Goal: Task Accomplishment & Management: Complete application form

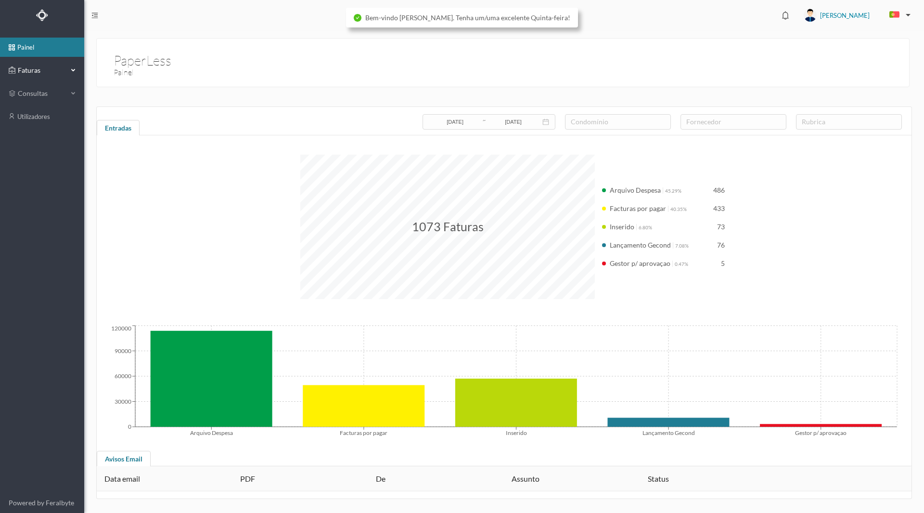
click at [27, 68] on span "Faturas" at bounding box center [41, 70] width 53 height 10
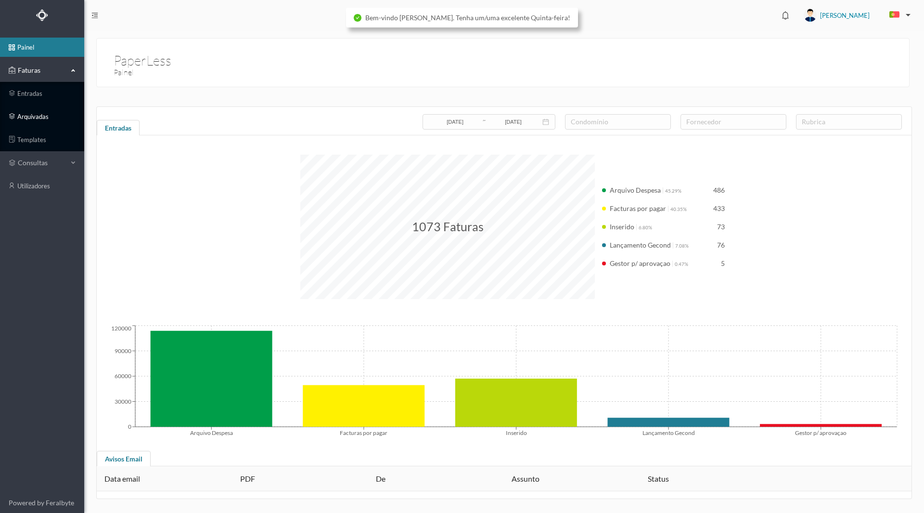
click at [28, 116] on link "arquivadas" at bounding box center [42, 116] width 84 height 19
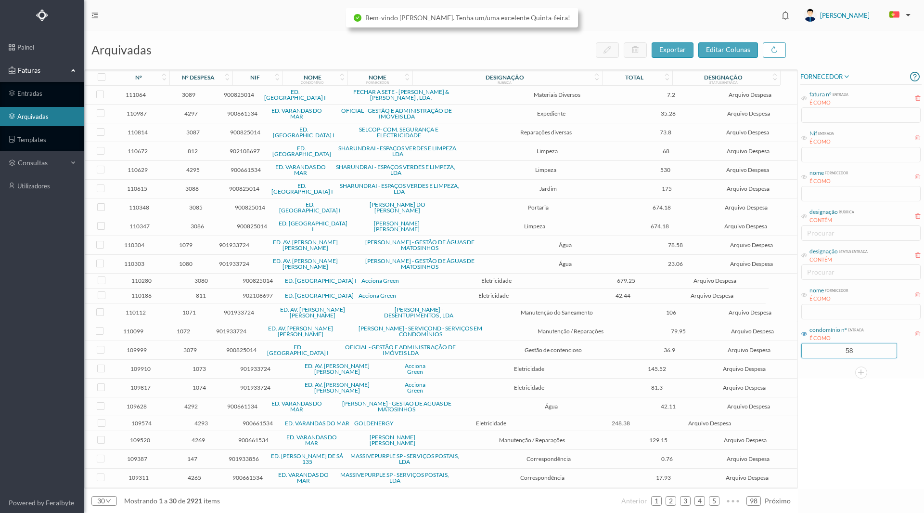
drag, startPoint x: 826, startPoint y: 353, endPoint x: 911, endPoint y: 354, distance: 84.2
click at [911, 354] on div "58" at bounding box center [860, 350] width 119 height 15
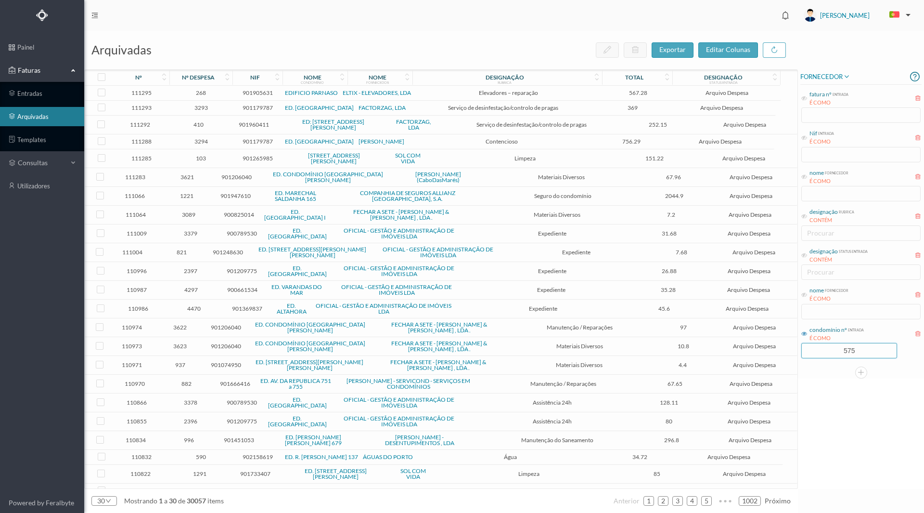
type input "575"
click at [835, 390] on div "FORNECEDOR fatura nº entrada É COMO Nif entrada É COMO nome fornecedor É COMO d…" at bounding box center [861, 278] width 126 height 419
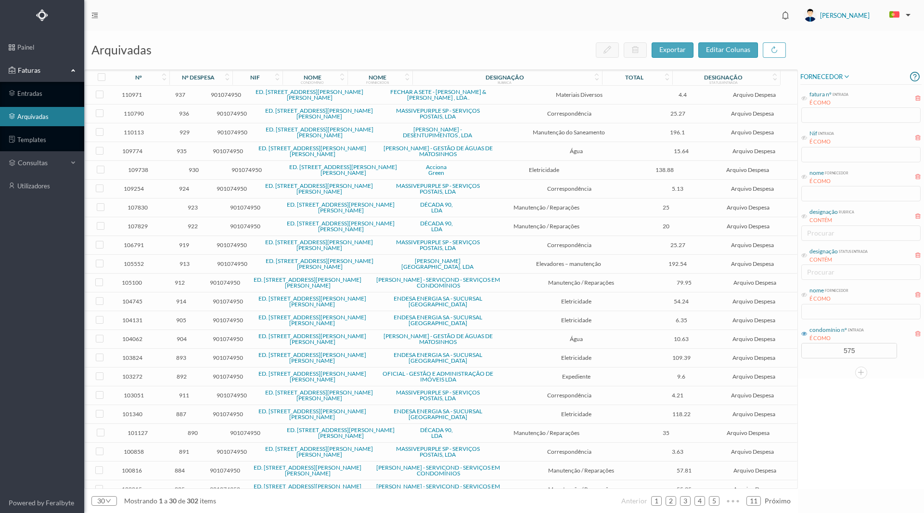
click at [826, 419] on div "FORNECEDOR fatura nº entrada É COMO Nif entrada É COMO nome fornecedor É COMO d…" at bounding box center [861, 278] width 126 height 419
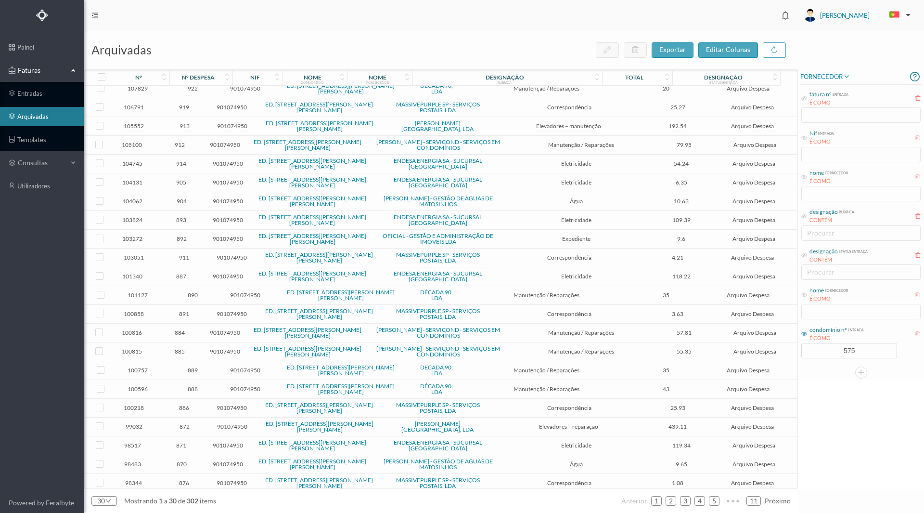
click at [829, 314] on div "nome fornecedor É COMO" at bounding box center [860, 302] width 121 height 36
click at [806, 294] on icon at bounding box center [804, 295] width 6 height 6
click at [809, 312] on input "text" at bounding box center [860, 311] width 119 height 15
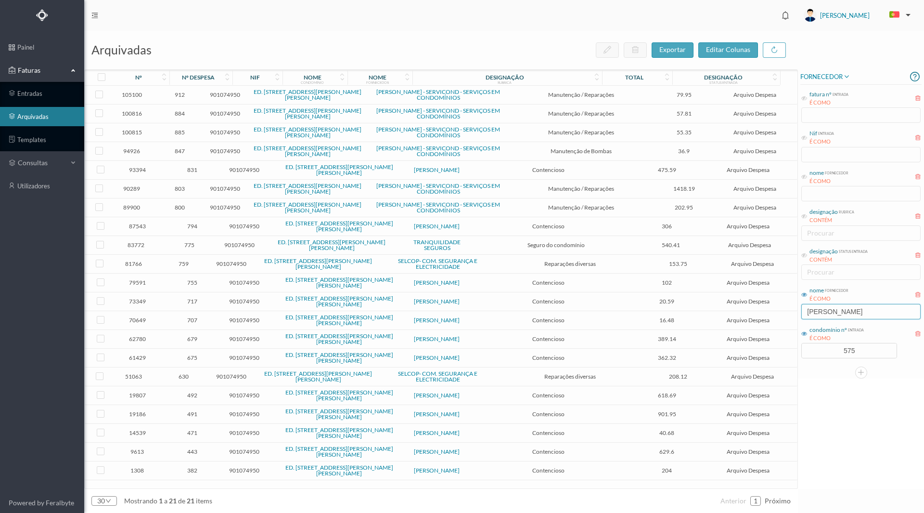
scroll to position [0, 0]
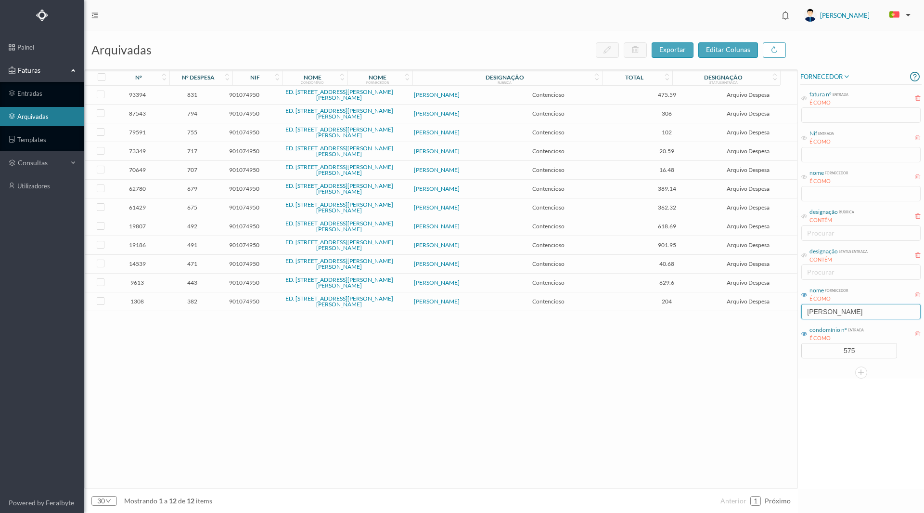
type input "[PERSON_NAME]"
click at [196, 94] on span "831" at bounding box center [192, 94] width 53 height 7
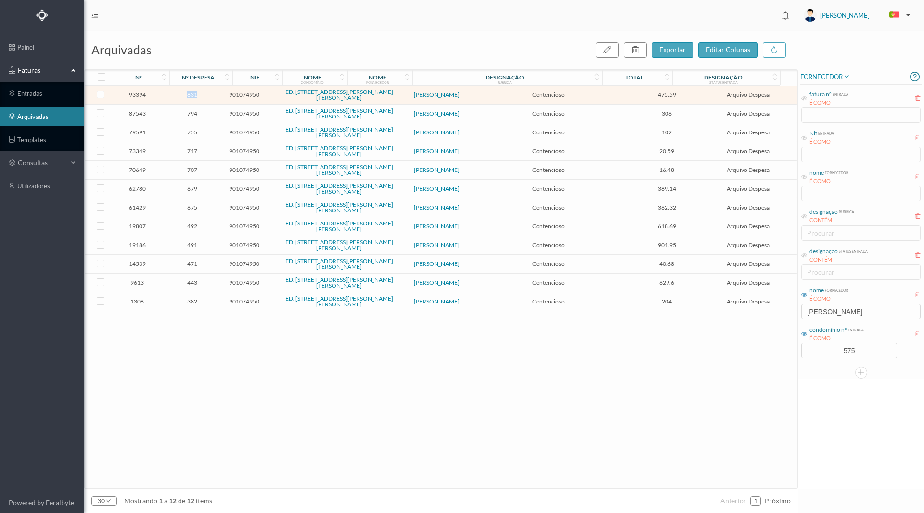
click at [196, 94] on span "831" at bounding box center [192, 94] width 53 height 7
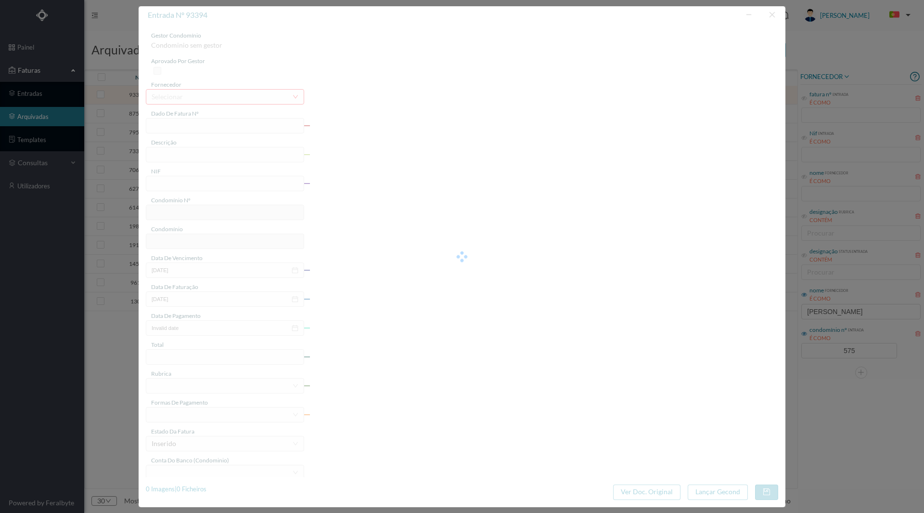
type input "FT AP/1202"
type input "Despesas de contencioso"
type input "901074950"
type input "[DATE]"
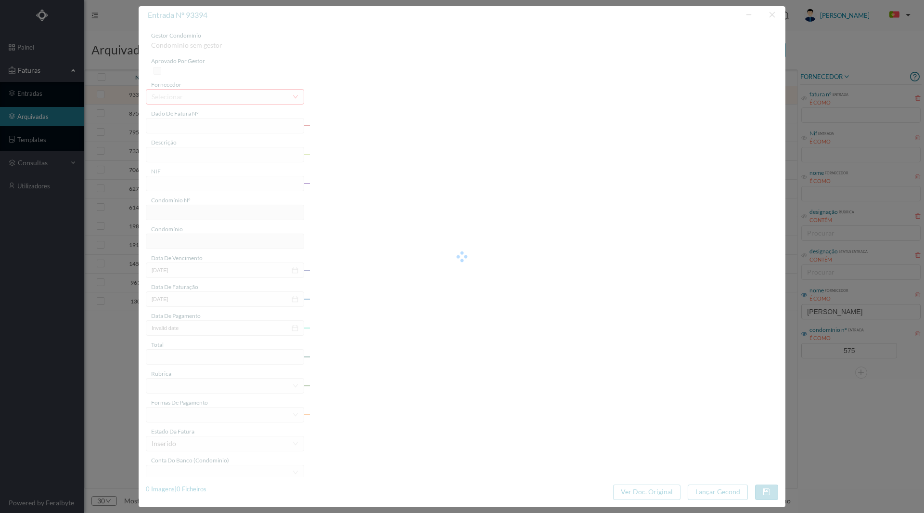
type input "[DATE]"
type input "475.59"
type input "575"
type input "ED. [STREET_ADDRESS][PERSON_NAME][PERSON_NAME]"
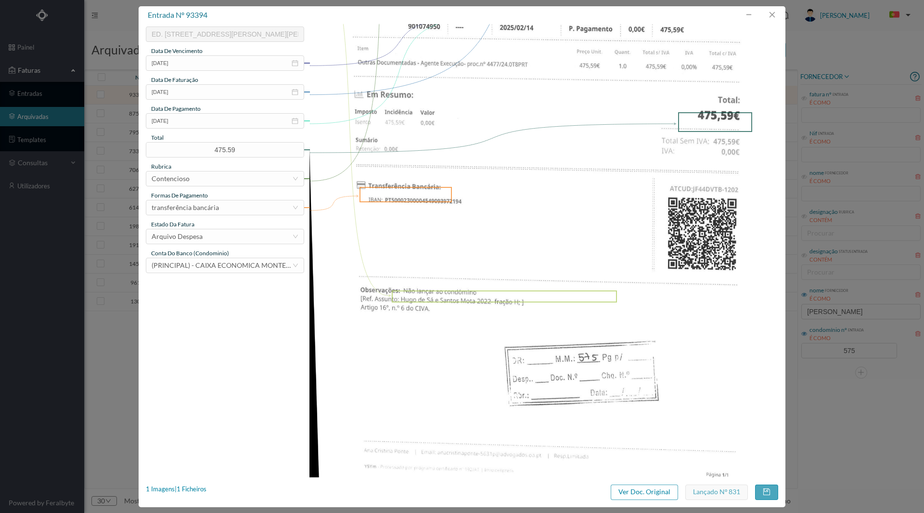
scroll to position [221, 0]
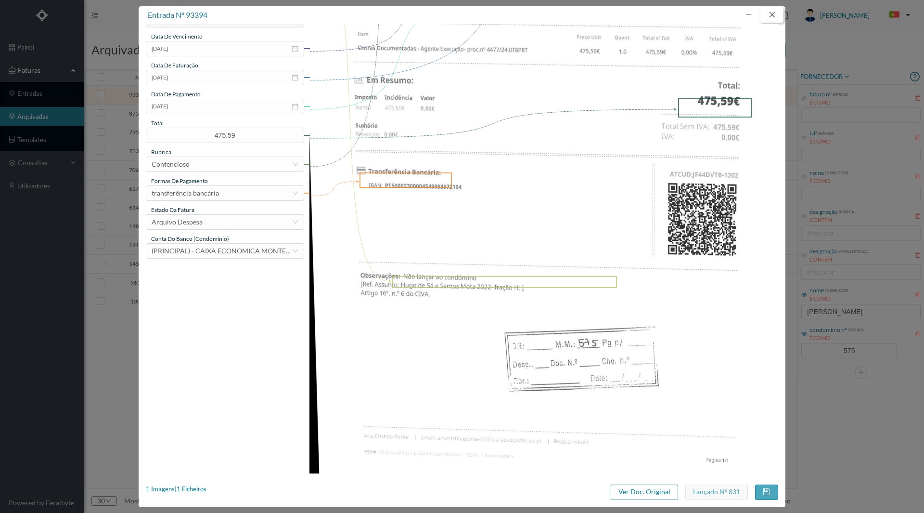
click at [770, 17] on button "button" at bounding box center [771, 14] width 23 height 15
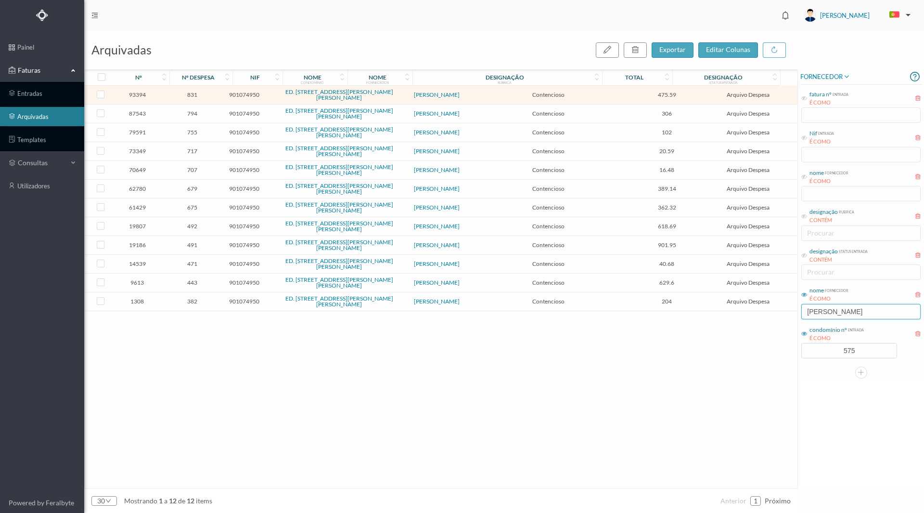
drag, startPoint x: 827, startPoint y: 308, endPoint x: 760, endPoint y: 319, distance: 67.8
click at [760, 319] on div "arquivadas exportar editar colunas nº nº despesa nif nome condomínio nome forne…" at bounding box center [504, 272] width 840 height 482
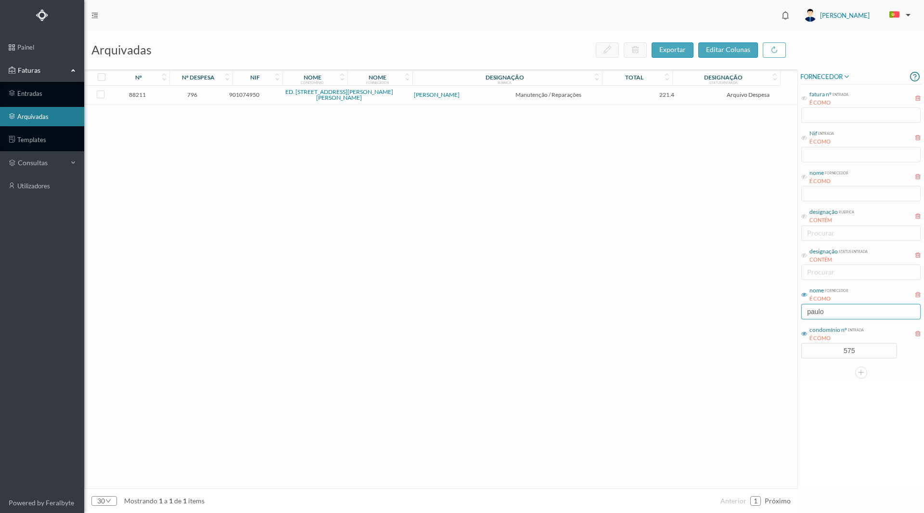
type input "paulo"
click at [205, 92] on span "796" at bounding box center [192, 94] width 53 height 7
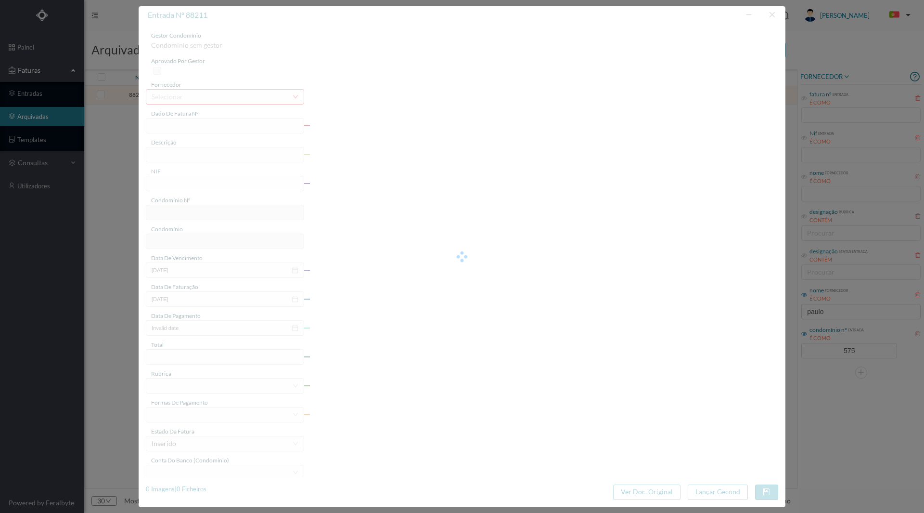
type input "FT PAULOALVES2023/361"
type input "Vedação em traseiras do 2º andar devido à entrada da água"
type input "901074950"
type input "[DATE]"
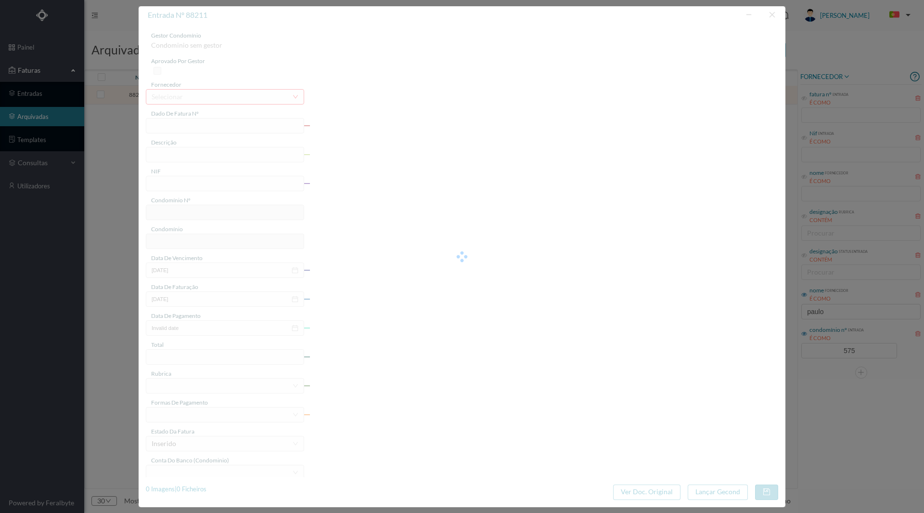
type input "[DATE]"
type input "221.40"
type input "575"
type input "ED. [STREET_ADDRESS][PERSON_NAME][PERSON_NAME]"
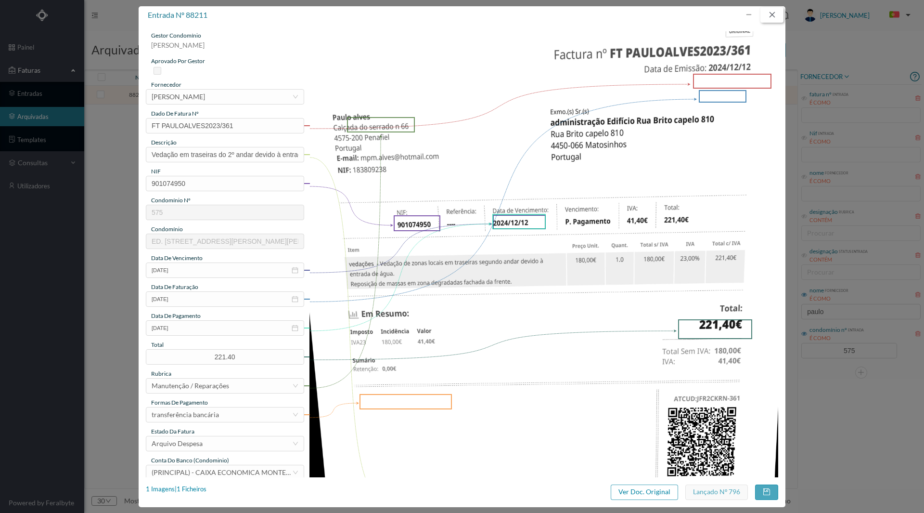
click at [776, 18] on button "button" at bounding box center [771, 14] width 23 height 15
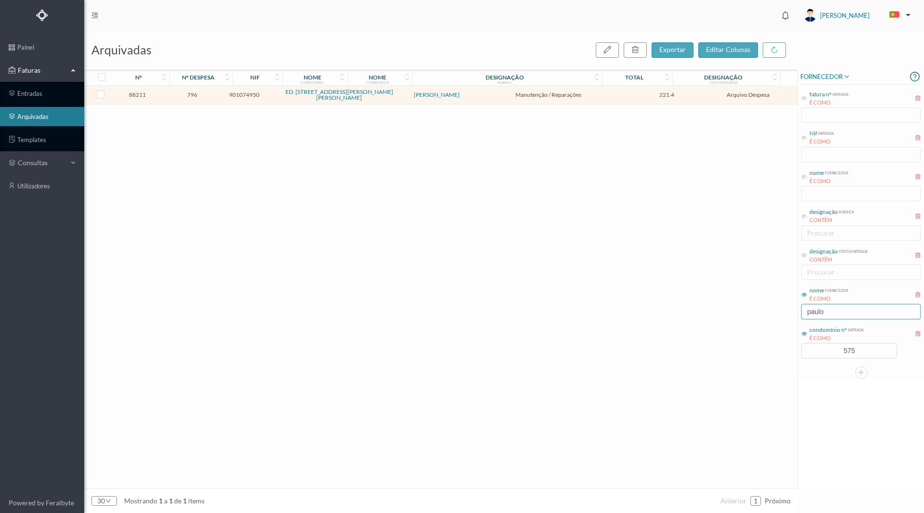
drag, startPoint x: 834, startPoint y: 310, endPoint x: 782, endPoint y: 317, distance: 53.0
click at [782, 317] on div "arquivadas exportar editar colunas nº nº despesa nif nome condomínio nome forne…" at bounding box center [504, 272] width 840 height 482
click at [887, 441] on div "FORNECEDOR fatura nº entrada É COMO Nif entrada É COMO nome fornecedor É COMO d…" at bounding box center [861, 278] width 126 height 419
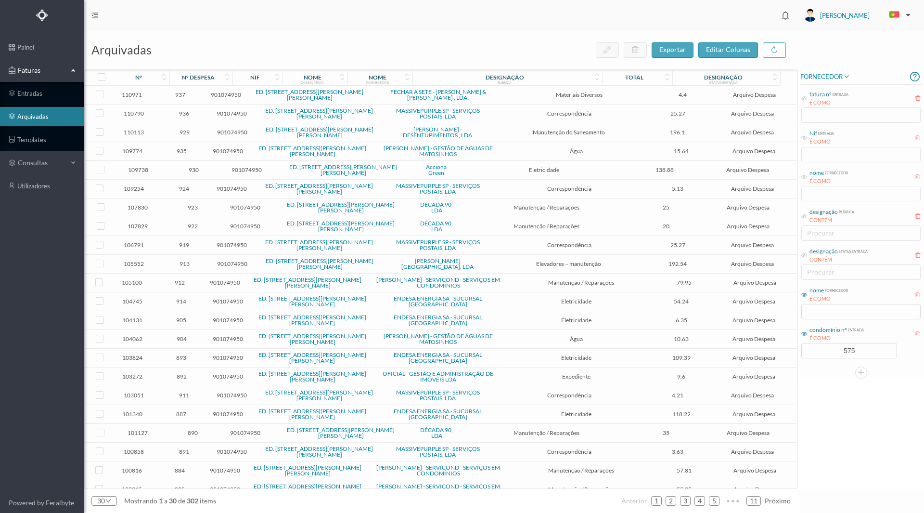
click at [828, 273] on div "designação status entrada CONTÉM procurar" at bounding box center [860, 263] width 121 height 36
click at [826, 271] on div "designação status entrada CONTÉM procurar" at bounding box center [860, 263] width 121 height 36
click at [829, 273] on div "designação status entrada CONTÉM procurar" at bounding box center [860, 263] width 121 height 36
click at [804, 256] on icon at bounding box center [804, 255] width 6 height 6
click at [820, 280] on div "procurar" at bounding box center [860, 271] width 119 height 15
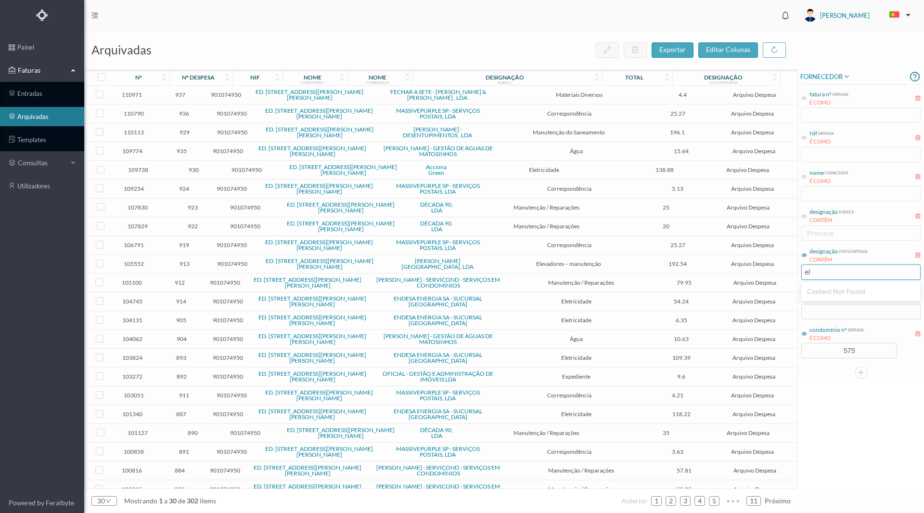
type input "e"
click at [841, 429] on div "FORNECEDOR fatura nº entrada É COMO Nif entrada É COMO nome fornecedor É COMO d…" at bounding box center [861, 278] width 126 height 419
click at [833, 275] on div "procurar" at bounding box center [858, 272] width 103 height 10
click at [533, 74] on div "designação rubrica" at bounding box center [504, 77] width 179 height 7
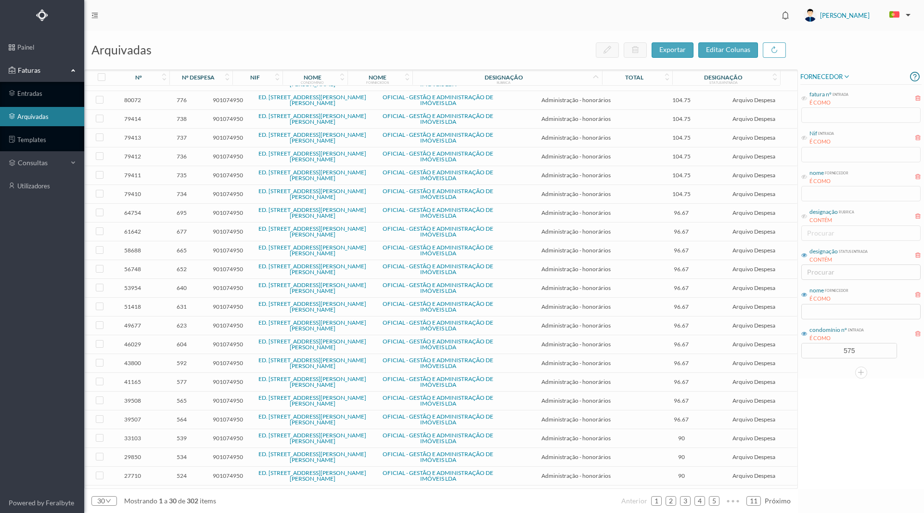
scroll to position [161, 0]
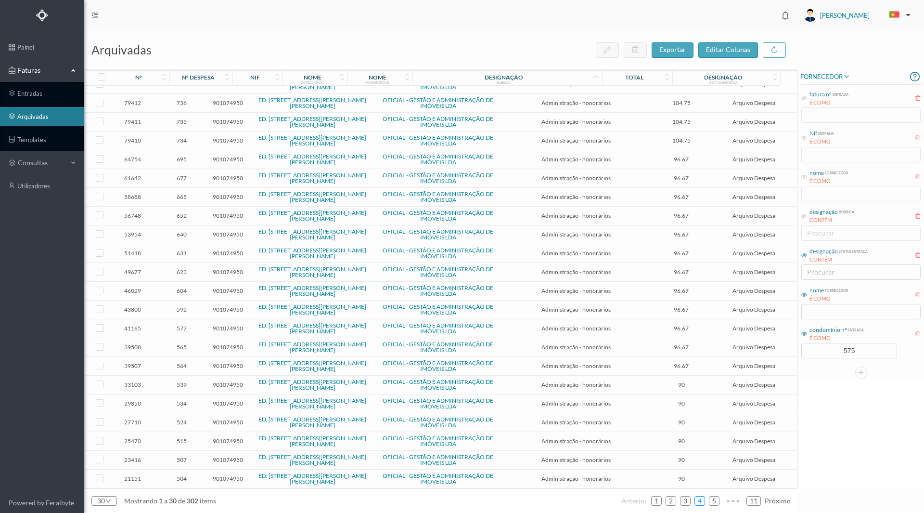
click at [701, 500] on link "4" at bounding box center [700, 500] width 10 height 14
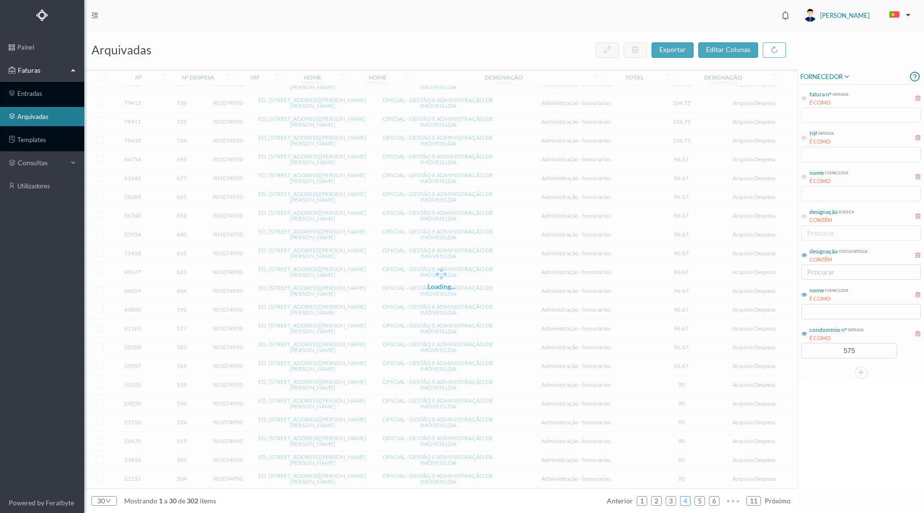
scroll to position [153, 0]
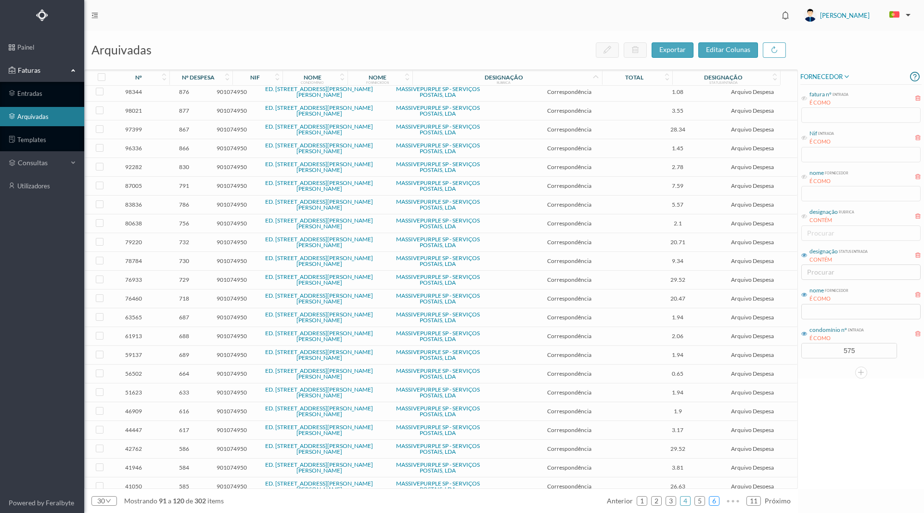
click at [713, 500] on link "6" at bounding box center [714, 500] width 10 height 14
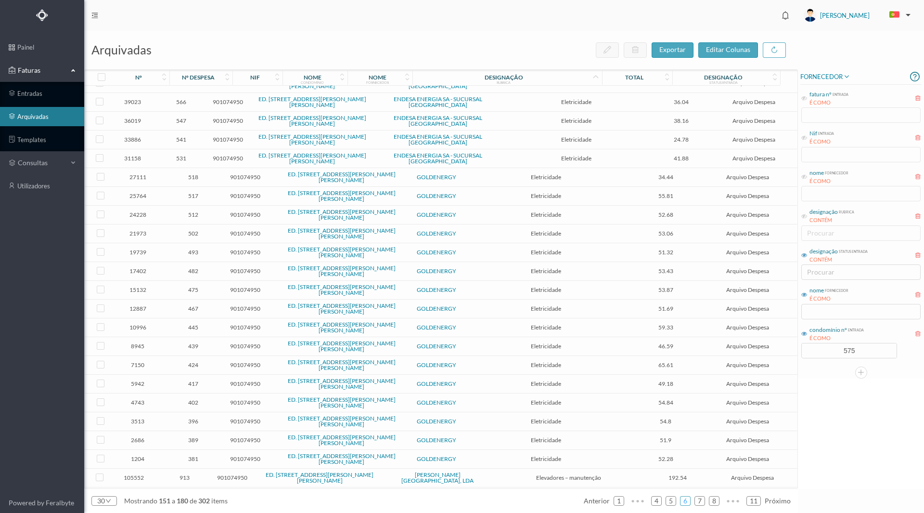
scroll to position [99, 0]
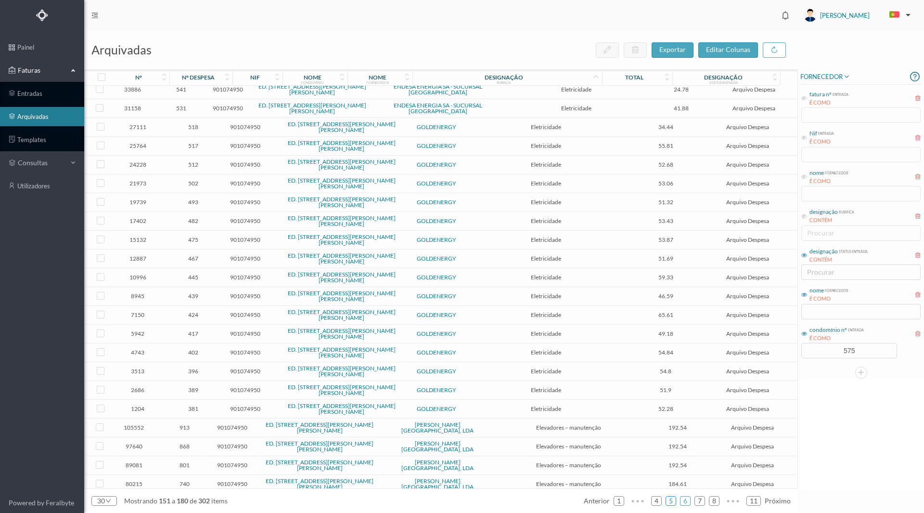
click at [673, 501] on link "5" at bounding box center [671, 500] width 10 height 14
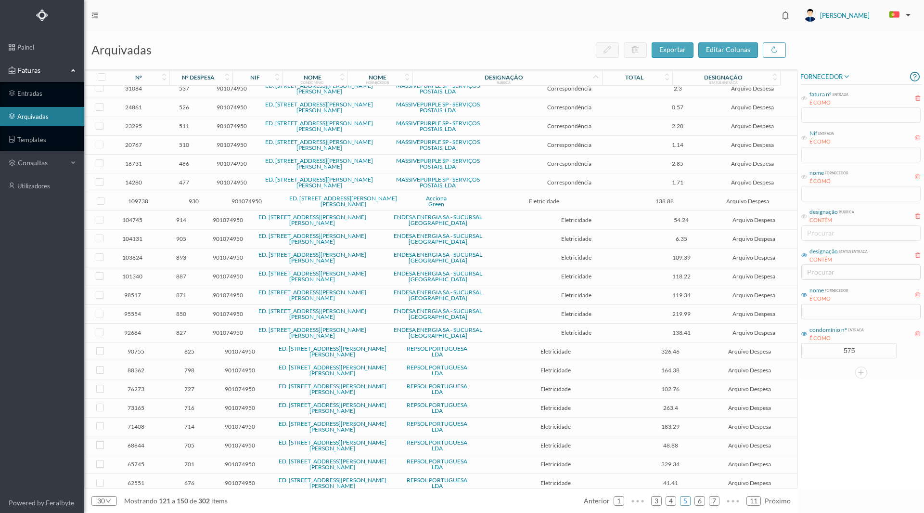
scroll to position [61, 0]
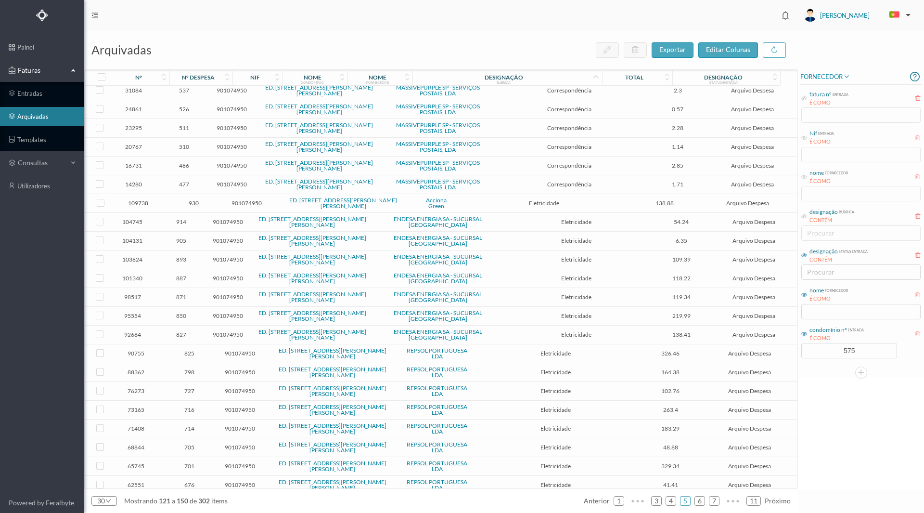
click at [196, 237] on span "905" at bounding box center [181, 240] width 47 height 7
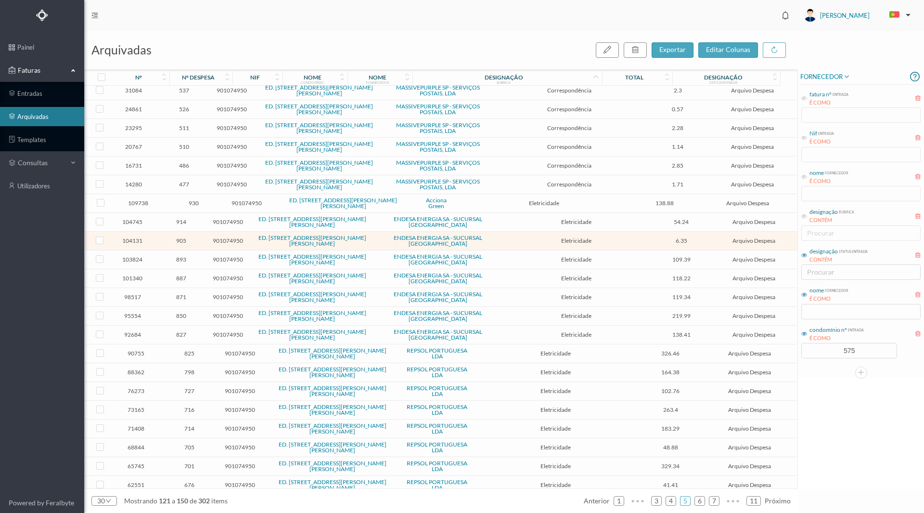
click at [196, 237] on span "905" at bounding box center [181, 240] width 47 height 7
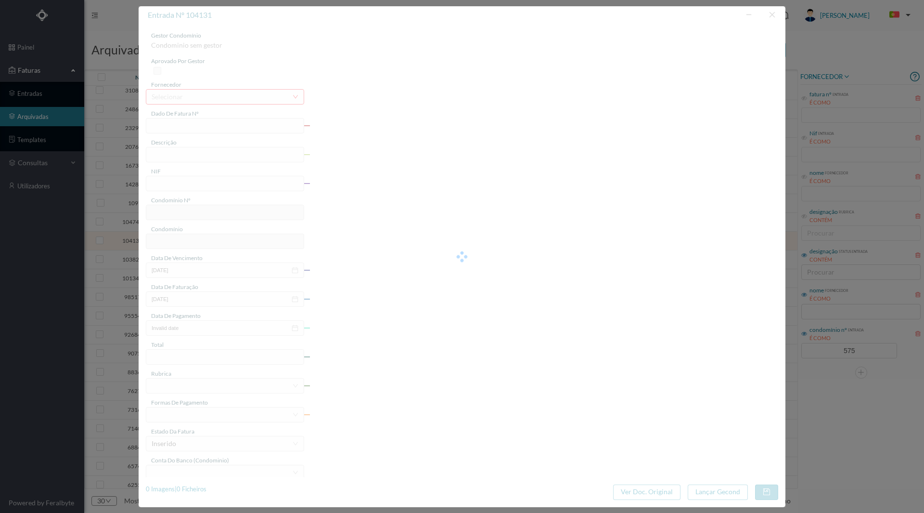
type input "FAC 0200312025/0045375196"
type input "[STREET_ADDRESS][PERSON_NAME][PERSON_NAME] (23 fev 2025 a 24 fev 2025)"
type input "901074950"
type input "[DATE]"
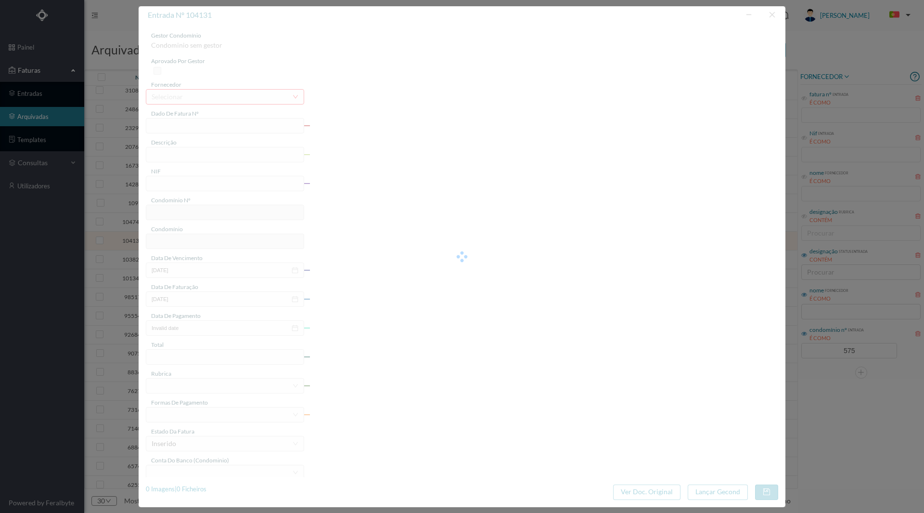
type input "[DATE]"
type input "6.35"
type input "575"
type input "ED. [STREET_ADDRESS][PERSON_NAME][PERSON_NAME]"
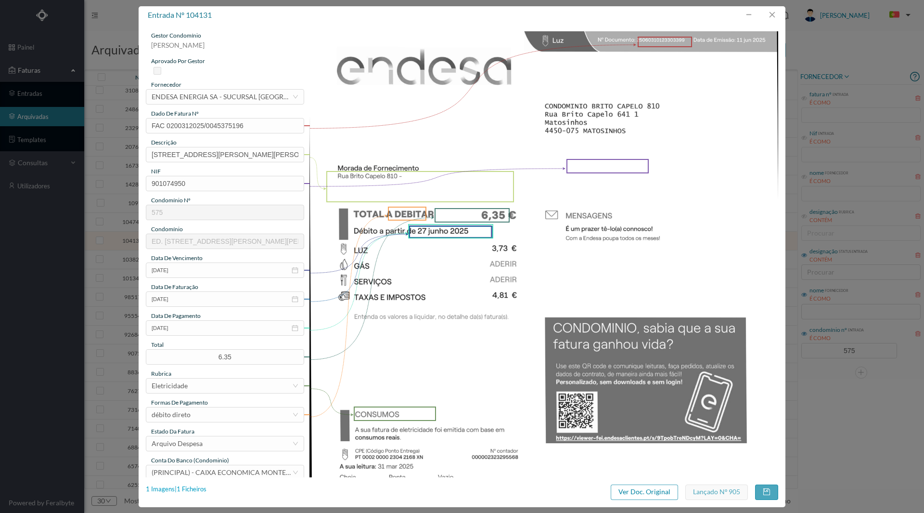
click at [195, 488] on div "1 Imagens | 1 Ficheiros" at bounding box center [176, 489] width 61 height 10
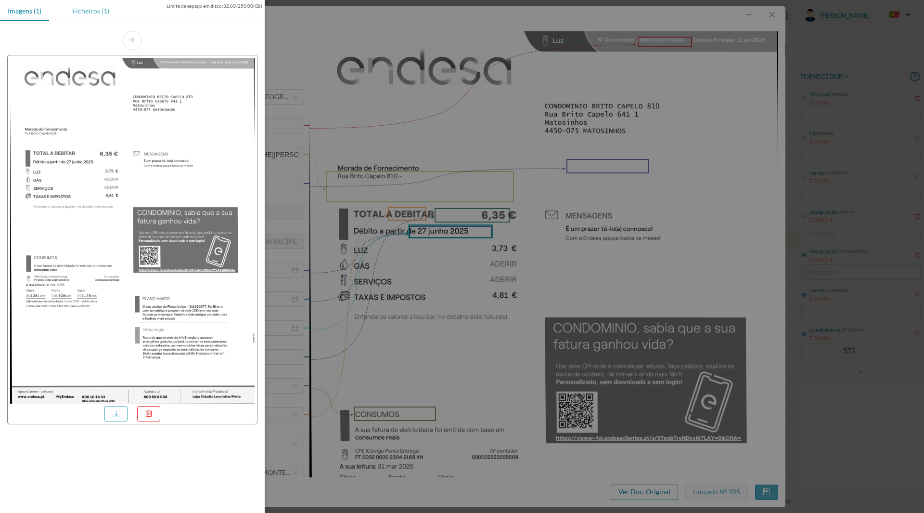
click at [90, 6] on div "Ficheiros (1)" at bounding box center [90, 11] width 52 height 22
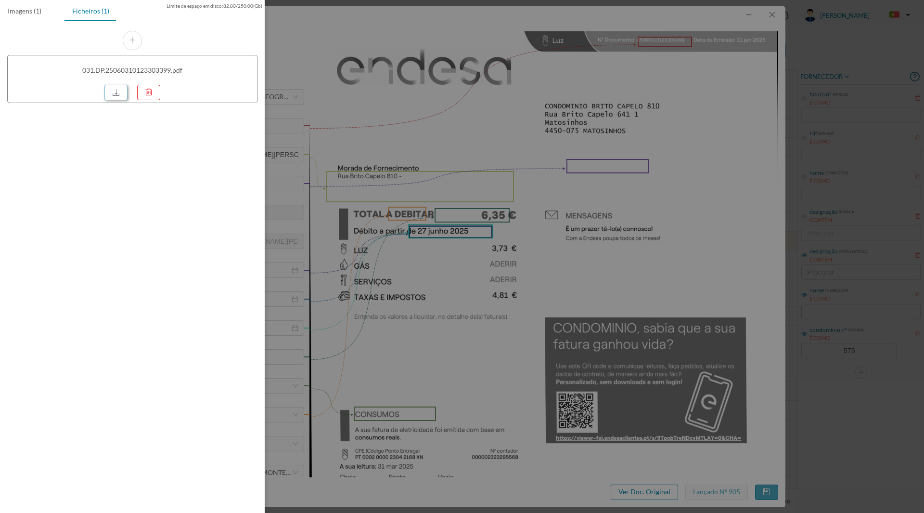
click at [115, 90] on link at bounding box center [115, 92] width 23 height 15
click at [731, 55] on div at bounding box center [462, 256] width 924 height 513
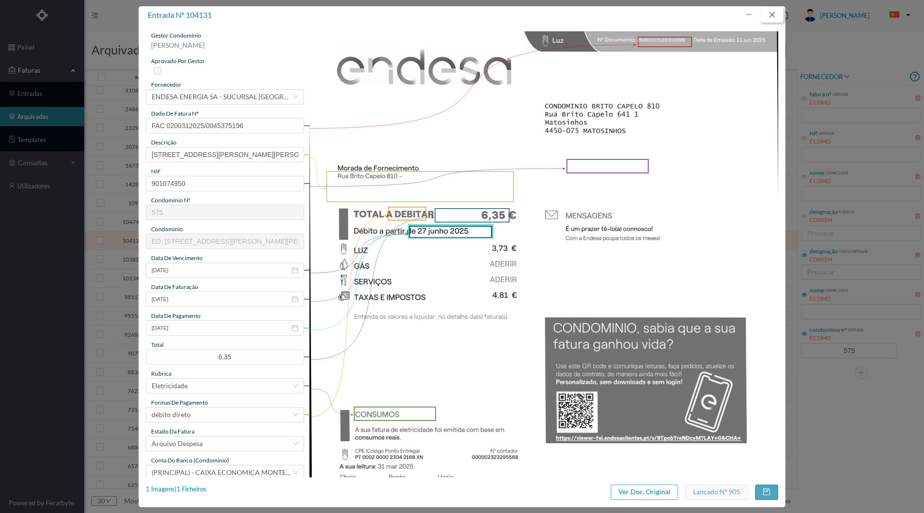
click at [769, 13] on button "button" at bounding box center [771, 14] width 23 height 15
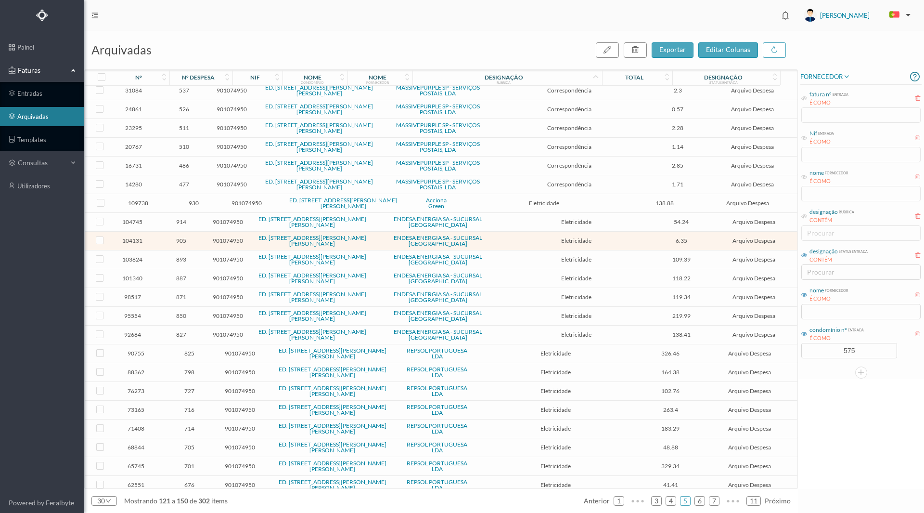
click at [186, 219] on span "914" at bounding box center [181, 221] width 47 height 7
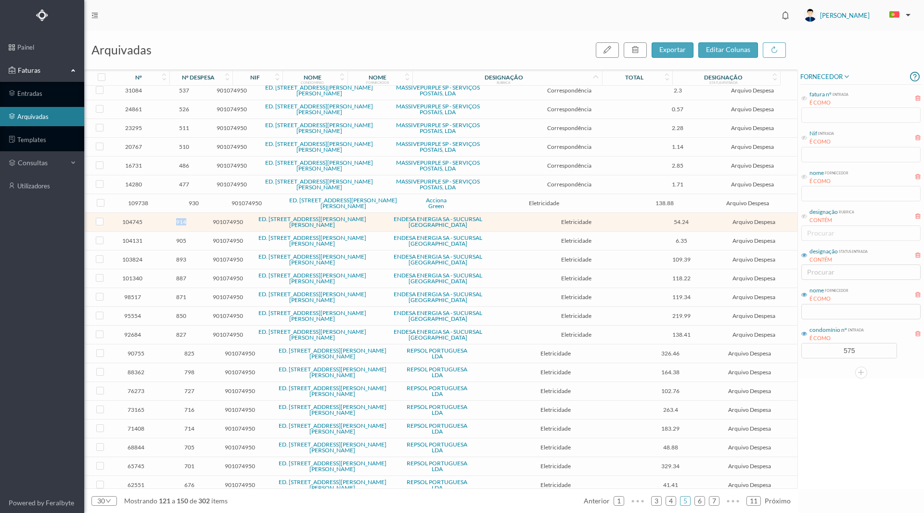
click at [186, 219] on span "914" at bounding box center [181, 221] width 47 height 7
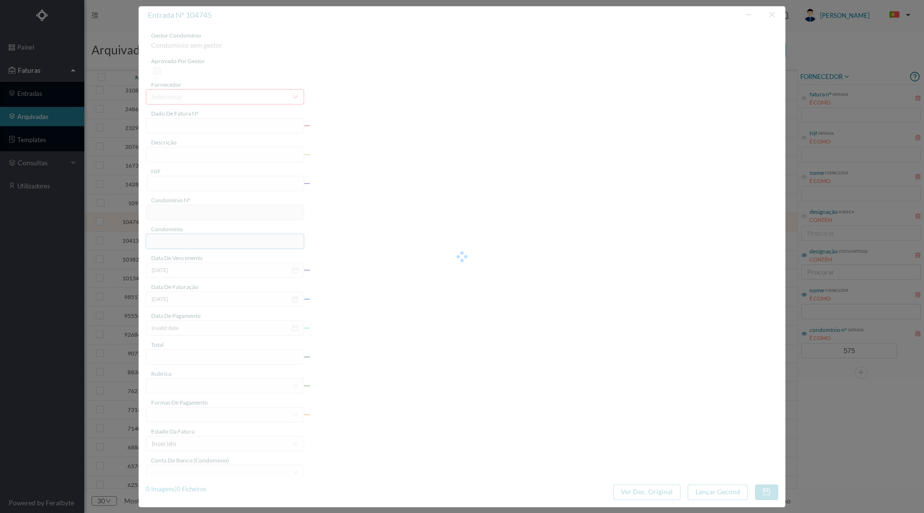
type input "FAC 0240312025/0061324609"
type input "810 ([DATE] a [DATE])"
type input "901074950"
type input "[DATE]"
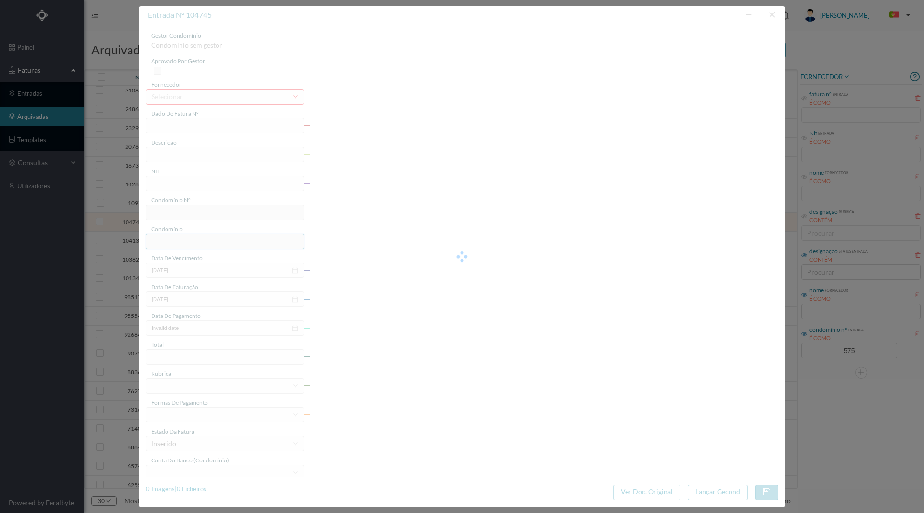
type input "[DATE]"
type input "54.24"
type input "575"
type input "ED. [STREET_ADDRESS][PERSON_NAME][PERSON_NAME]"
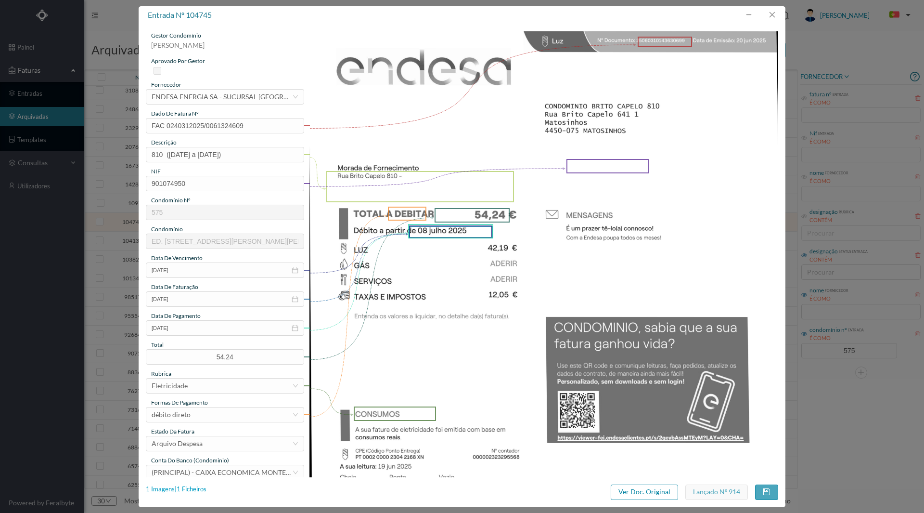
click at [195, 486] on div "1 Imagens | 1 Ficheiros" at bounding box center [176, 489] width 61 height 10
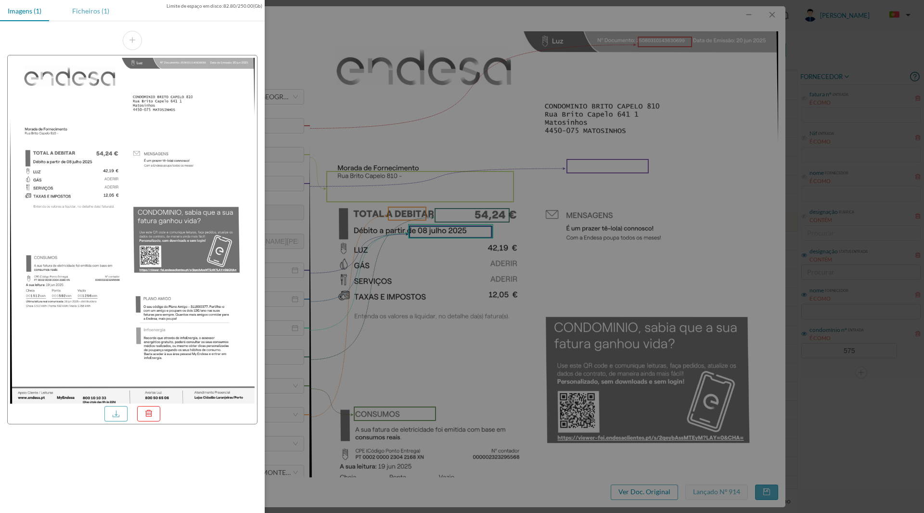
click at [88, 4] on div "Ficheiros (1)" at bounding box center [90, 11] width 52 height 22
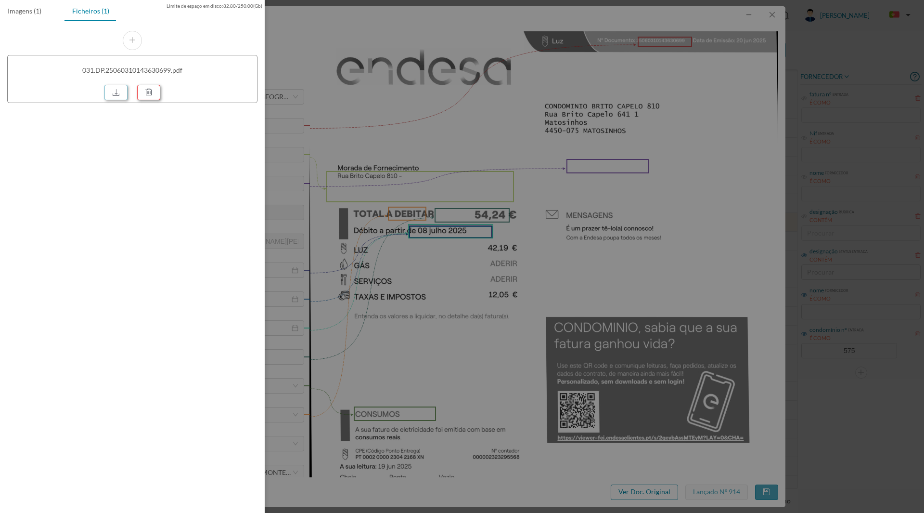
drag, startPoint x: 118, startPoint y: 90, endPoint x: 148, endPoint y: 97, distance: 30.6
click at [118, 90] on link at bounding box center [115, 92] width 23 height 15
drag, startPoint x: 773, startPoint y: 14, endPoint x: 775, endPoint y: 24, distance: 9.8
click at [773, 14] on div at bounding box center [462, 256] width 924 height 513
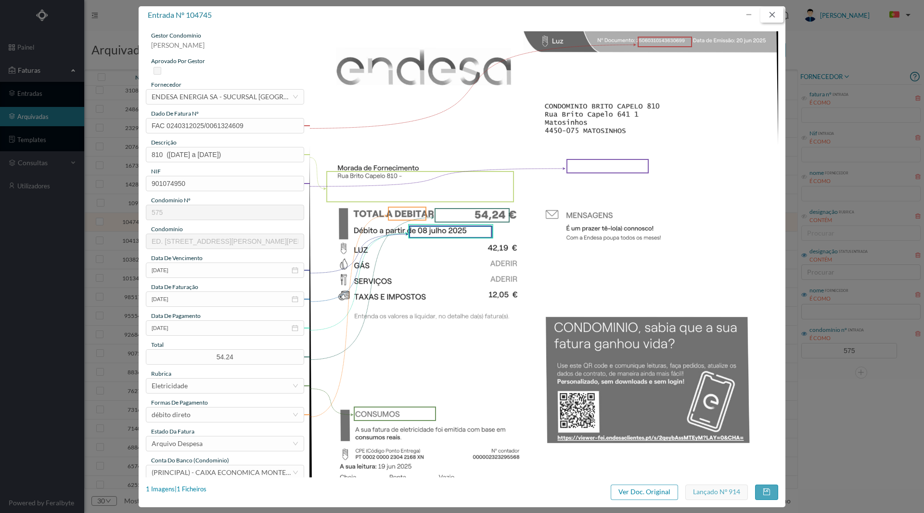
click at [778, 13] on button "button" at bounding box center [771, 14] width 23 height 15
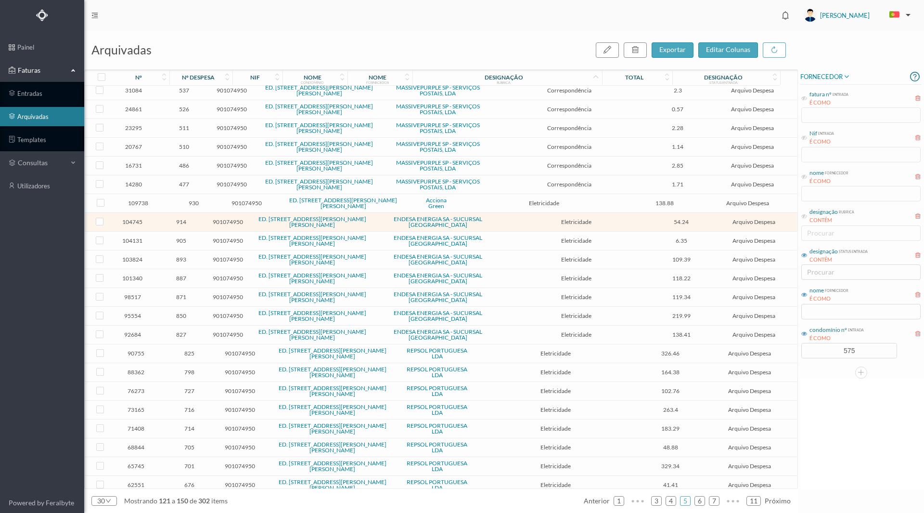
click at [196, 256] on span "893" at bounding box center [181, 259] width 47 height 7
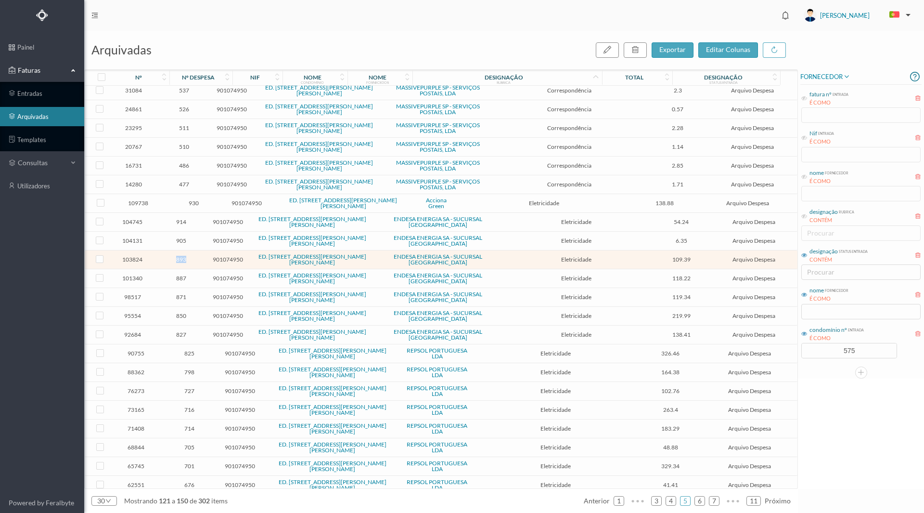
click at [196, 256] on span "893" at bounding box center [181, 259] width 47 height 7
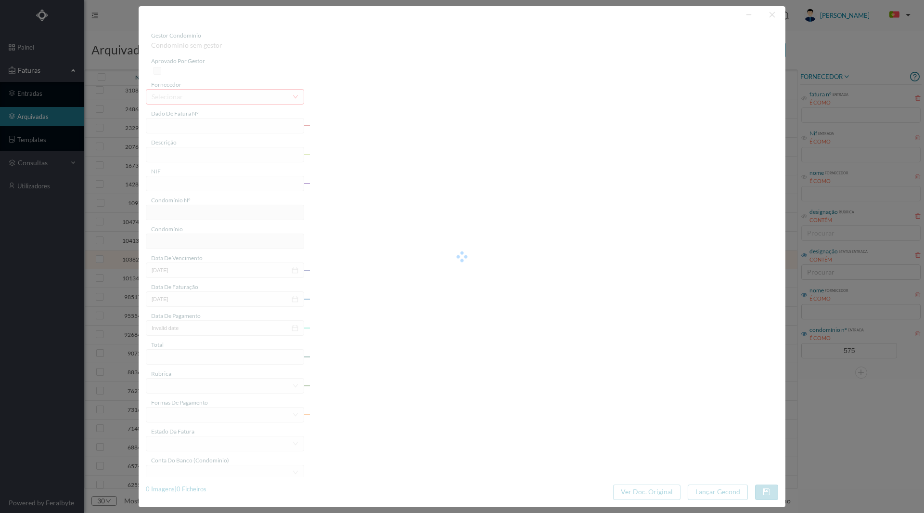
type input "FAC 0240312025/0061300466"
type input "[STREET_ADDRESS][PERSON_NAME][PERSON_NAME] (02 mai 2025 a 31 mai 2025)"
type input "901074950"
type input "[DATE]"
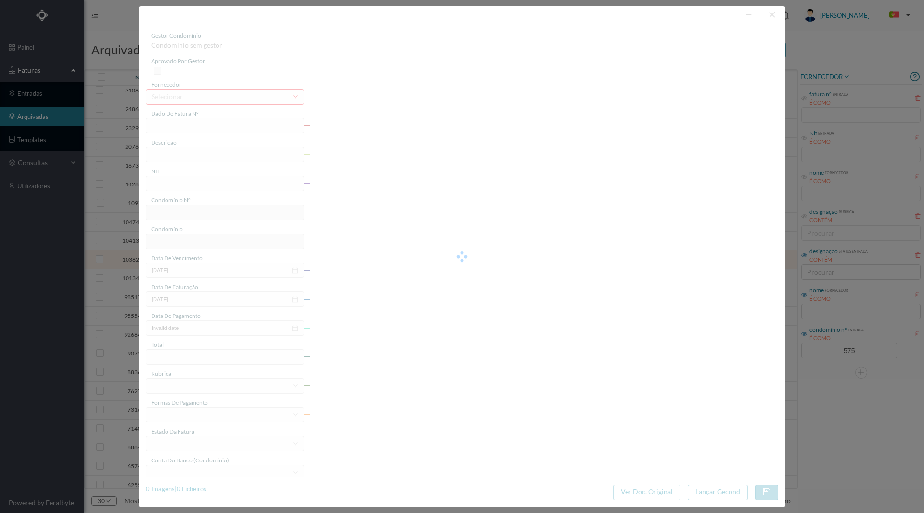
type input "[DATE]"
type input "109.39"
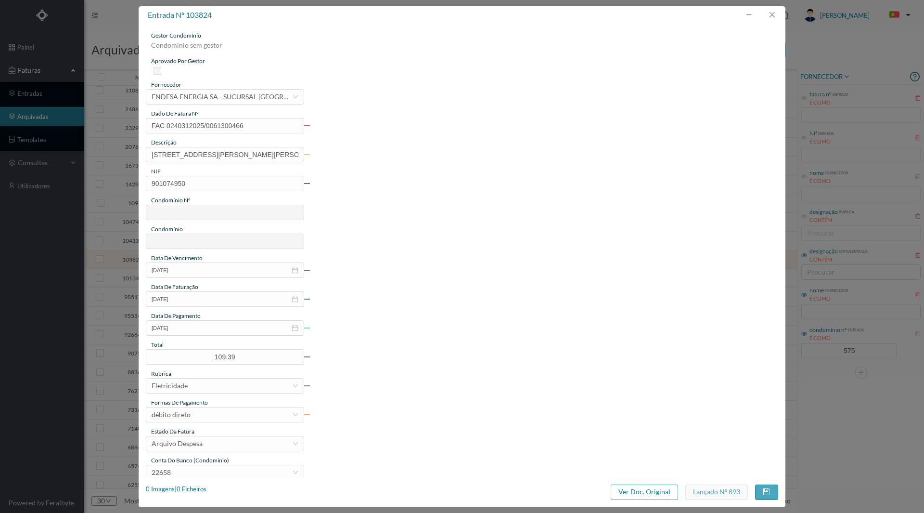
type input "575"
type input "ED. [STREET_ADDRESS][PERSON_NAME][PERSON_NAME]"
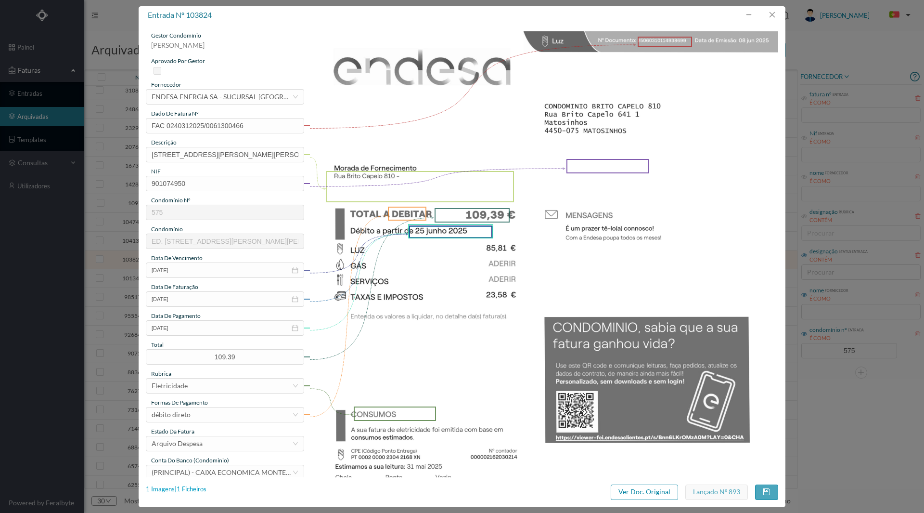
click at [191, 489] on div "1 Imagens | 1 Ficheiros" at bounding box center [176, 489] width 61 height 10
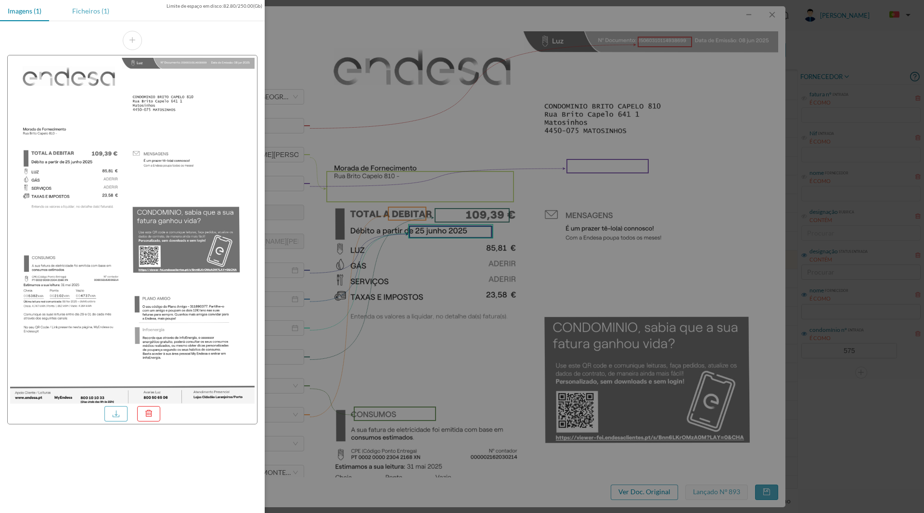
click at [84, 11] on div "Ficheiros (1)" at bounding box center [90, 11] width 52 height 22
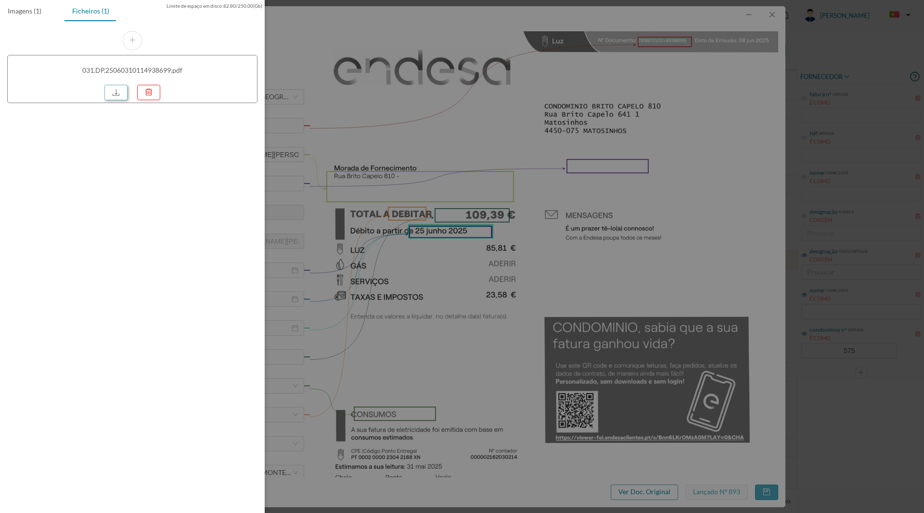
click at [108, 91] on link at bounding box center [115, 92] width 23 height 15
drag, startPoint x: 555, startPoint y: 153, endPoint x: 574, endPoint y: 151, distance: 18.9
click at [555, 153] on div at bounding box center [462, 256] width 924 height 513
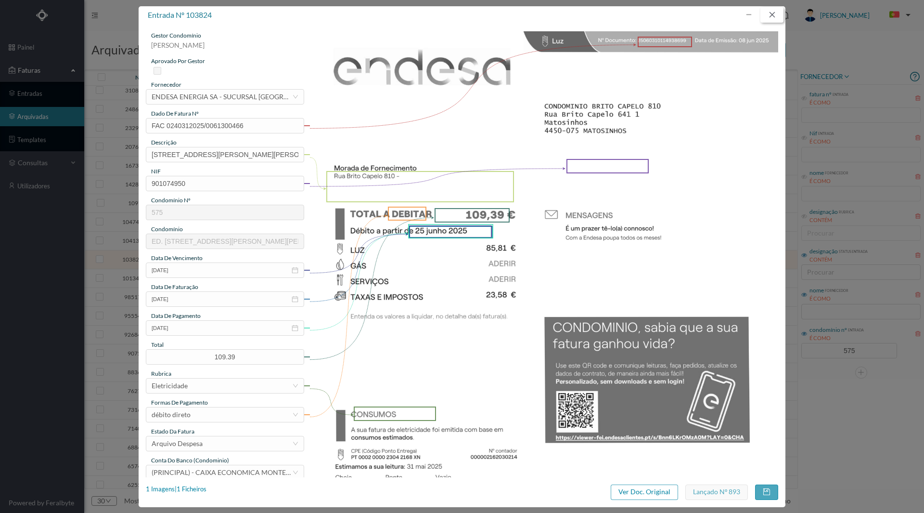
click at [775, 13] on button "button" at bounding box center [771, 14] width 23 height 15
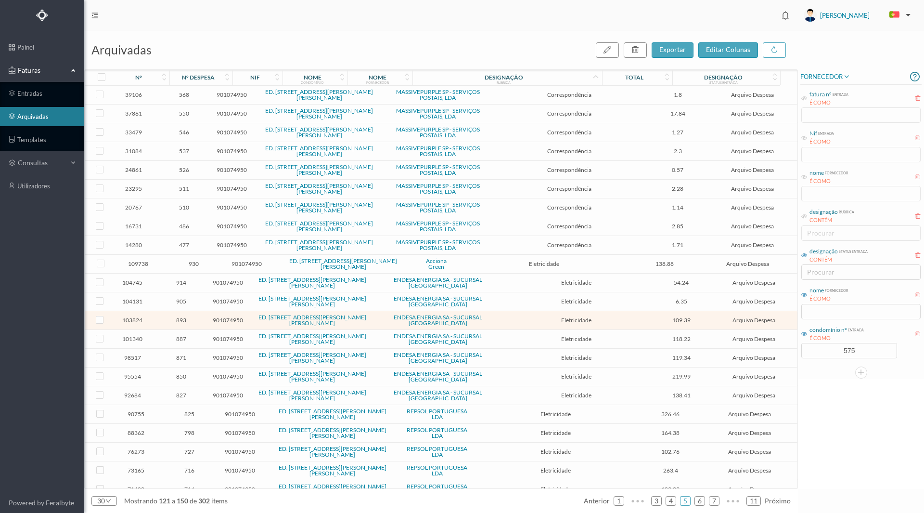
scroll to position [157, 0]
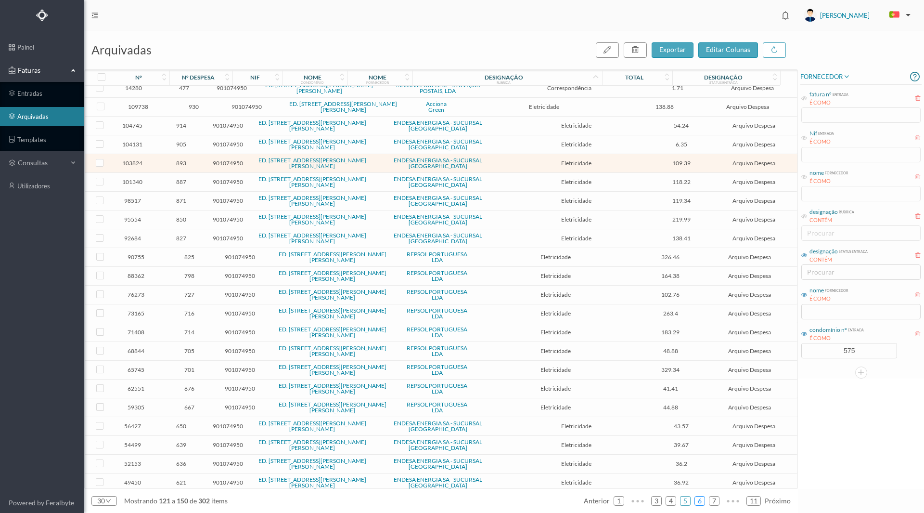
click at [701, 499] on link "6" at bounding box center [700, 500] width 10 height 14
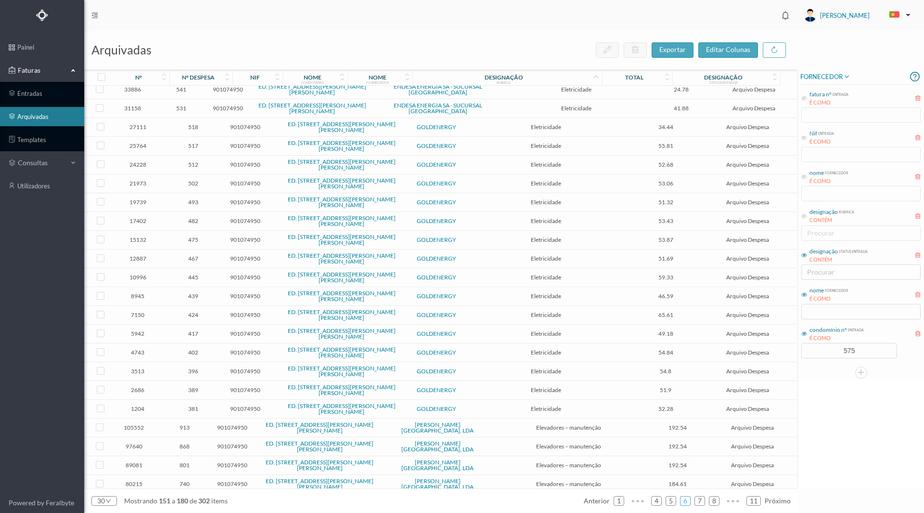
scroll to position [3, 0]
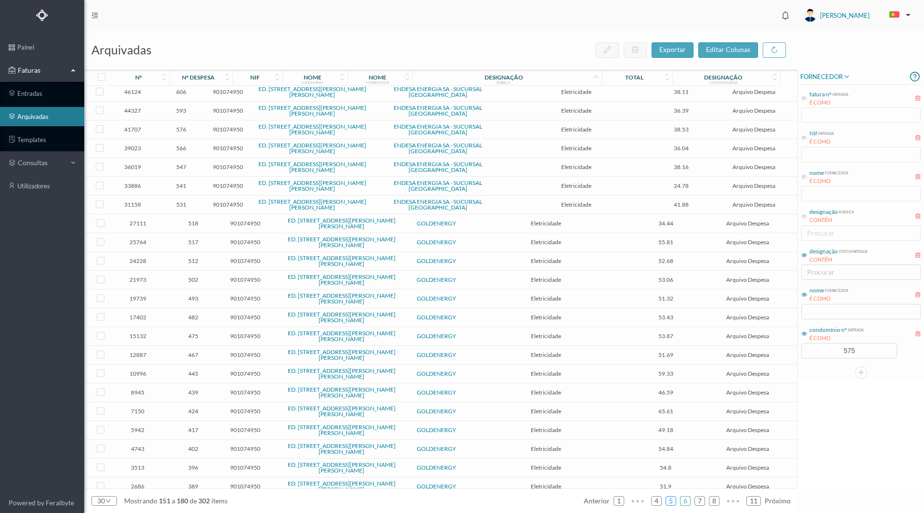
click at [672, 503] on link "5" at bounding box center [671, 500] width 10 height 14
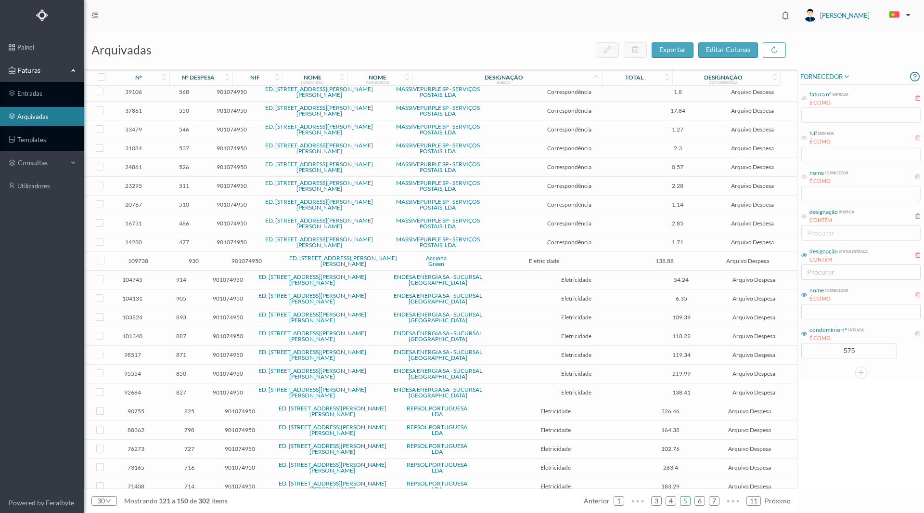
click at [201, 261] on span "930" at bounding box center [194, 260] width 54 height 7
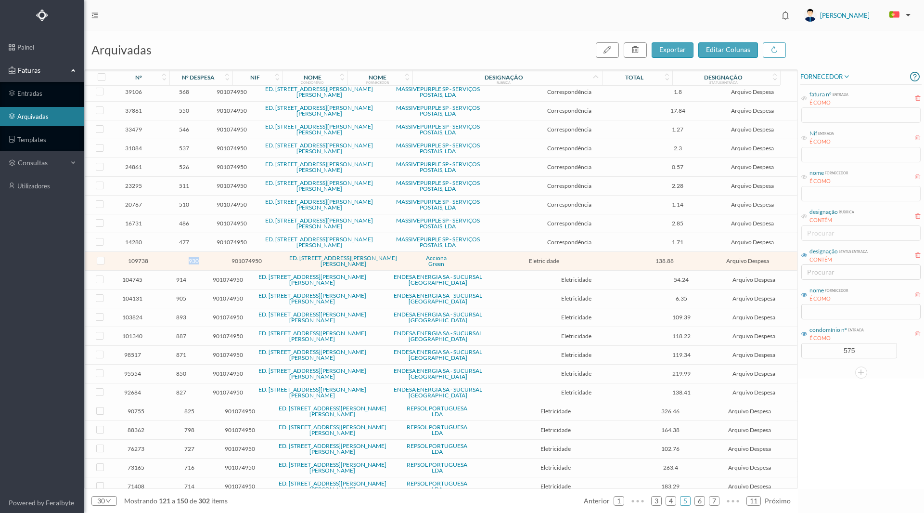
click at [201, 261] on span "930" at bounding box center [194, 260] width 54 height 7
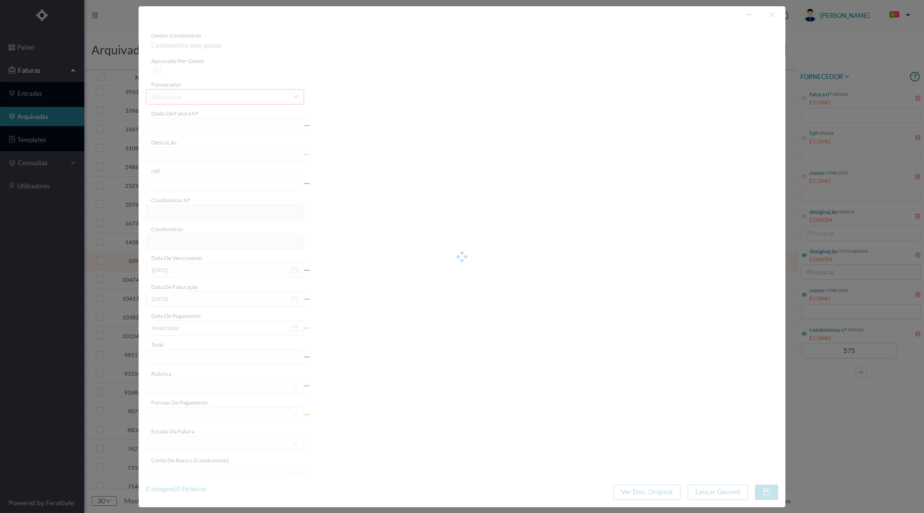
type input "FT P25/034642"
type input "[PERSON_NAME] [PERSON_NAME] 810 ([DATE] A [DATE])"
type input "901074950"
type input "[DATE]"
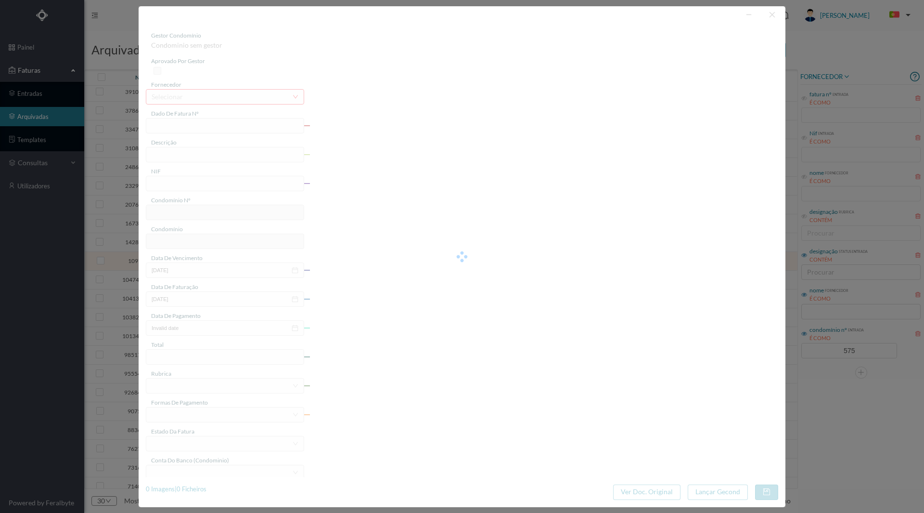
type input "[DATE]"
type input "138.88"
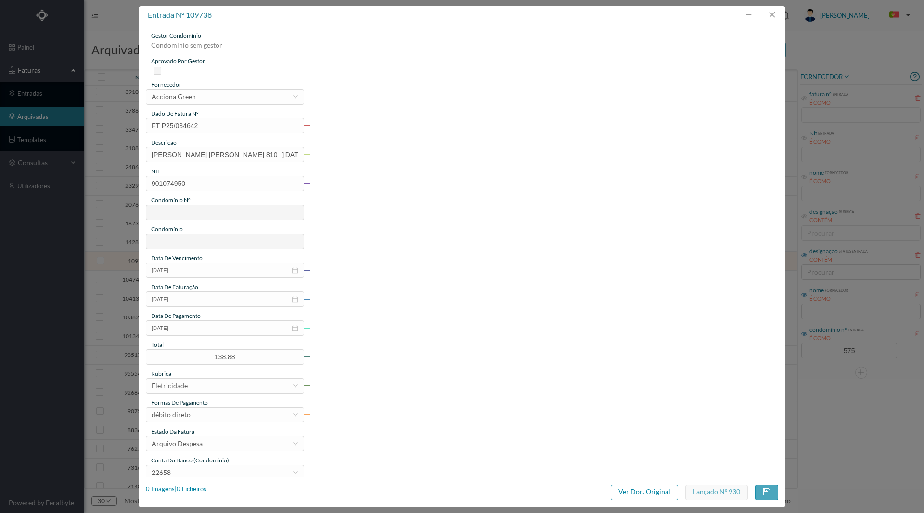
type input "575"
type input "ED. [STREET_ADDRESS][PERSON_NAME][PERSON_NAME]"
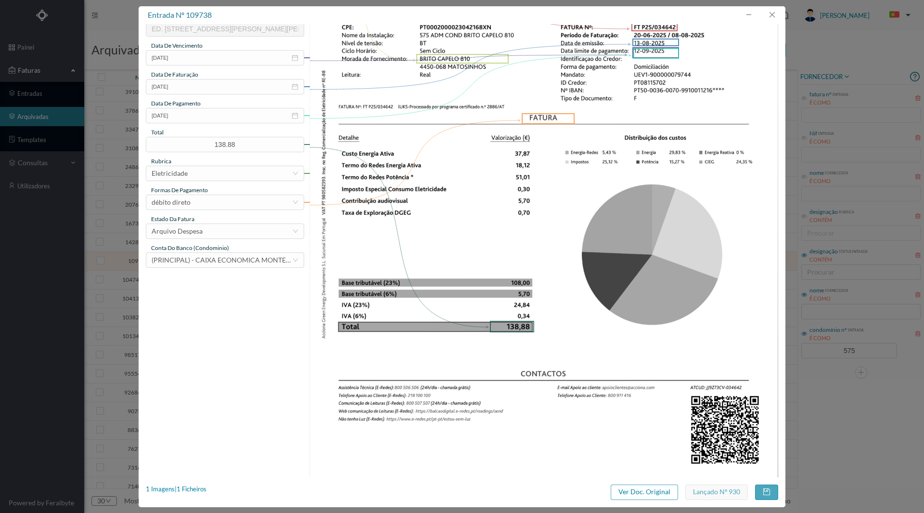
scroll to position [222, 0]
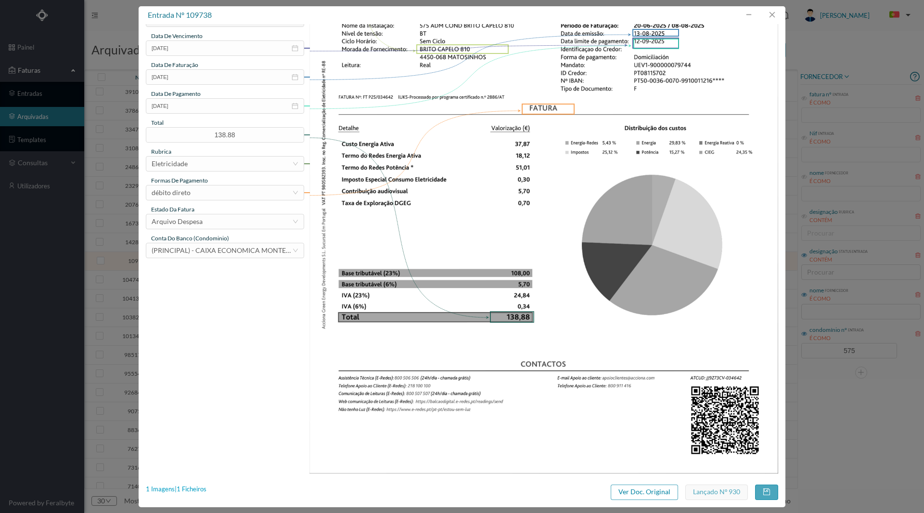
click at [190, 490] on div "1 Imagens | 1 Ficheiros" at bounding box center [176, 489] width 61 height 10
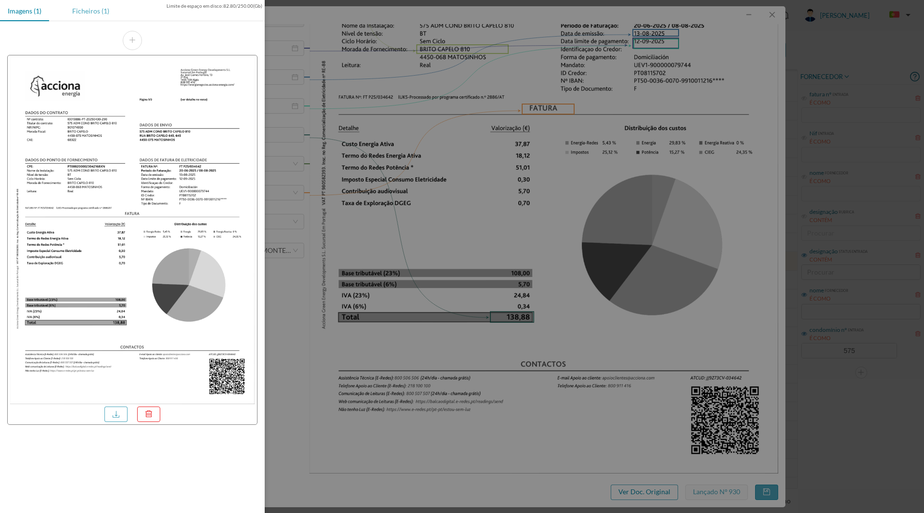
click at [79, 12] on div "Ficheiros (1)" at bounding box center [90, 11] width 52 height 22
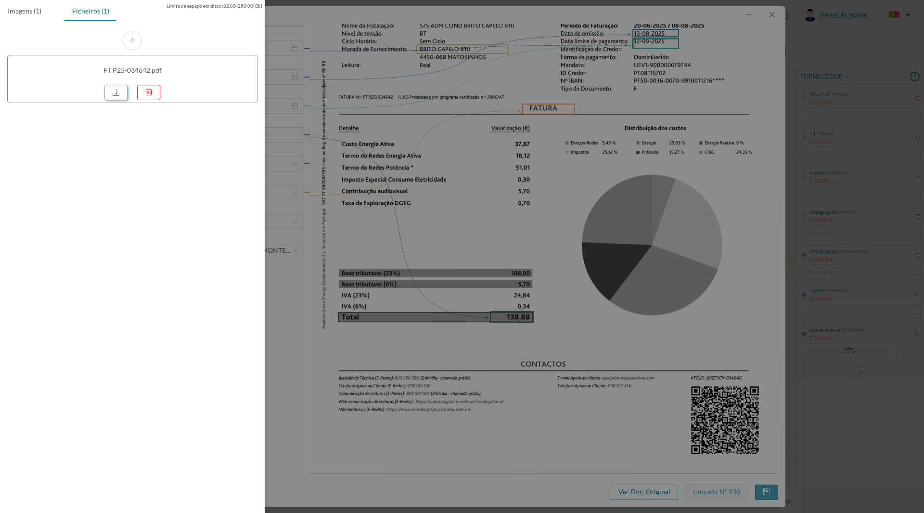
click at [115, 94] on link at bounding box center [115, 92] width 23 height 15
click at [616, 135] on div at bounding box center [462, 256] width 924 height 513
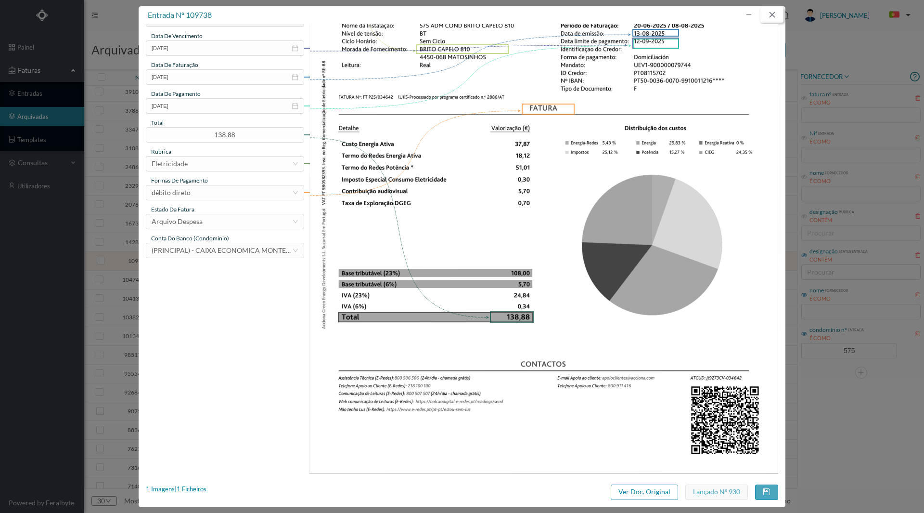
click at [769, 16] on button "button" at bounding box center [771, 14] width 23 height 15
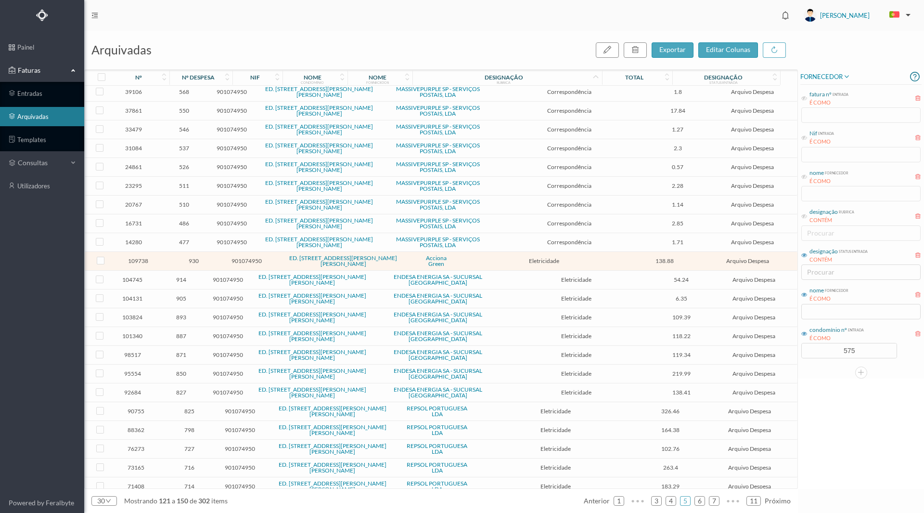
click at [183, 79] on div "nº despesa" at bounding box center [198, 77] width 33 height 7
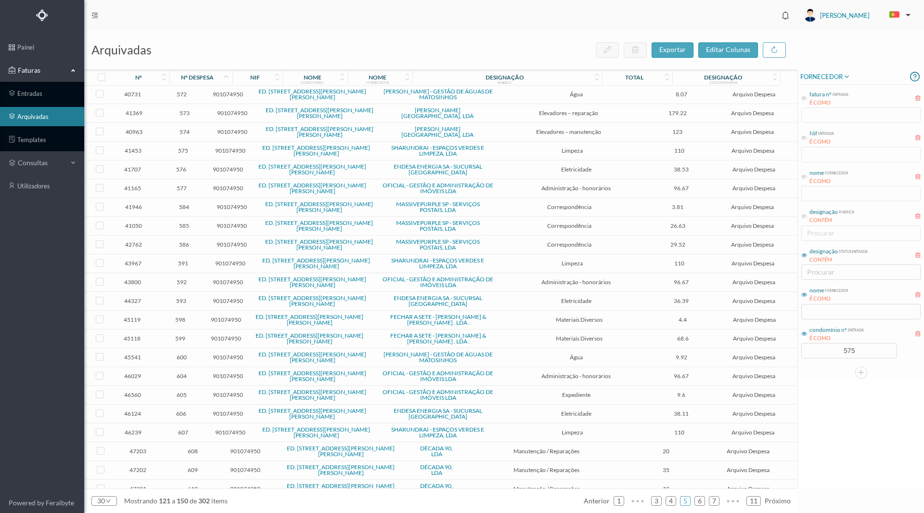
scroll to position [0, 0]
click at [617, 499] on link "1" at bounding box center [619, 500] width 10 height 14
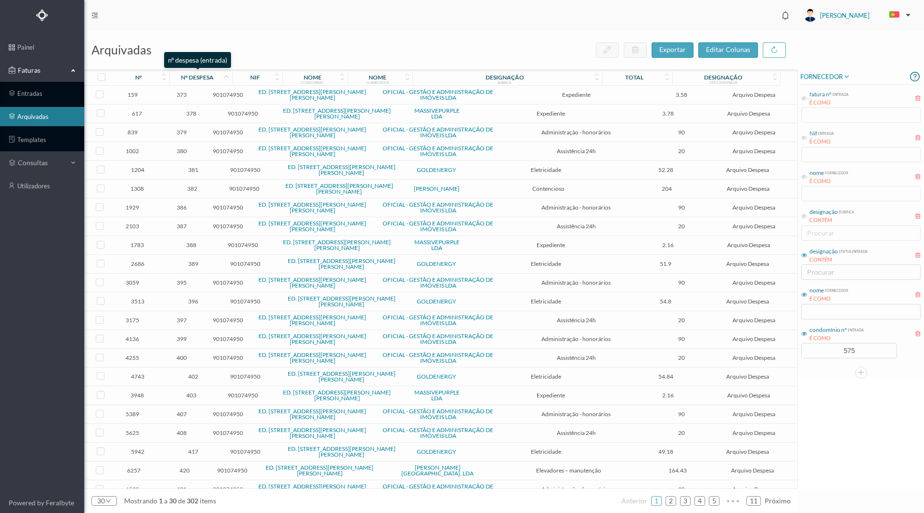
click at [193, 76] on div "nº despesa" at bounding box center [197, 77] width 33 height 7
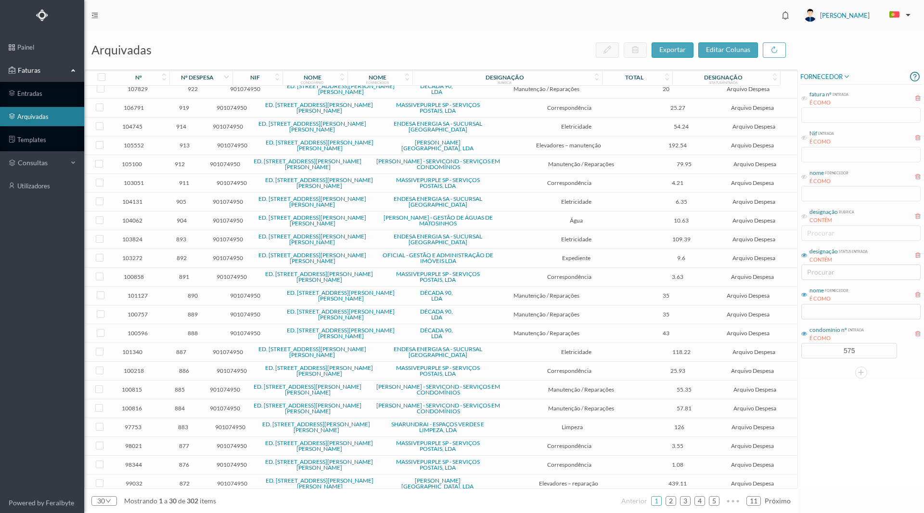
scroll to position [138, 0]
click at [828, 314] on input "text" at bounding box center [860, 311] width 119 height 15
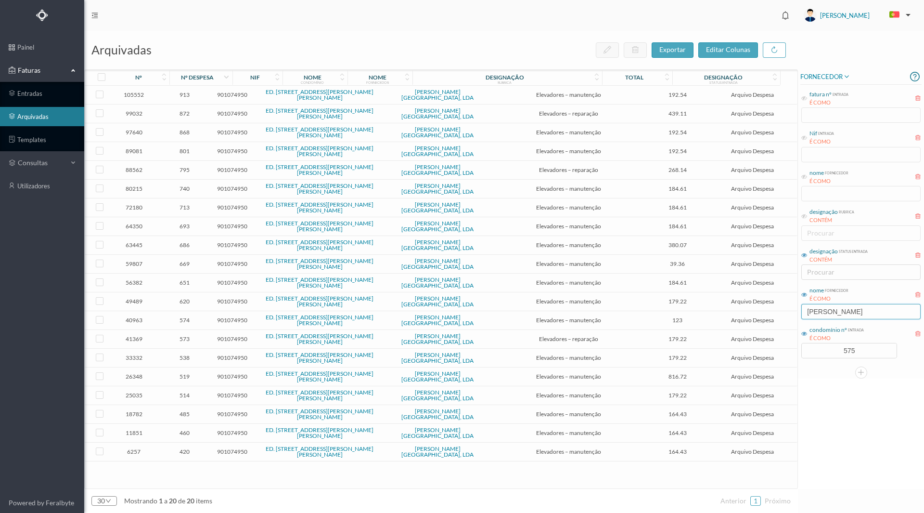
scroll to position [0, 0]
type input "[PERSON_NAME]"
click at [201, 94] on span "913" at bounding box center [184, 94] width 49 height 7
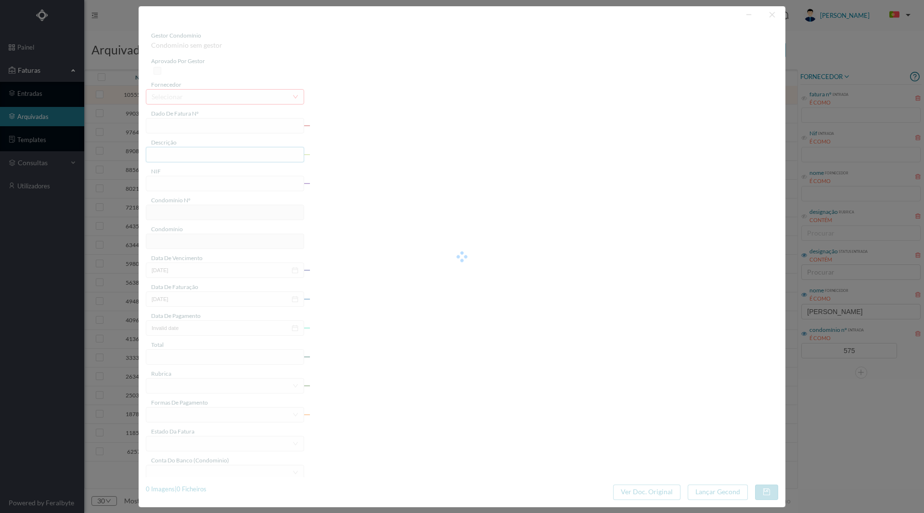
type input "FR 2504/032975"
type input "Manutenção elevadores Julho a Setembro 2025"
type input "901074950"
type input "[DATE]"
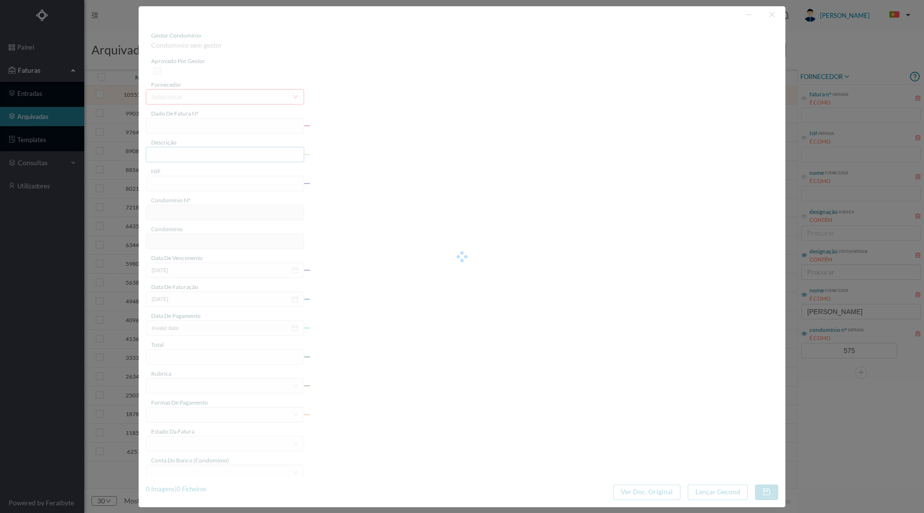
type input "192.54"
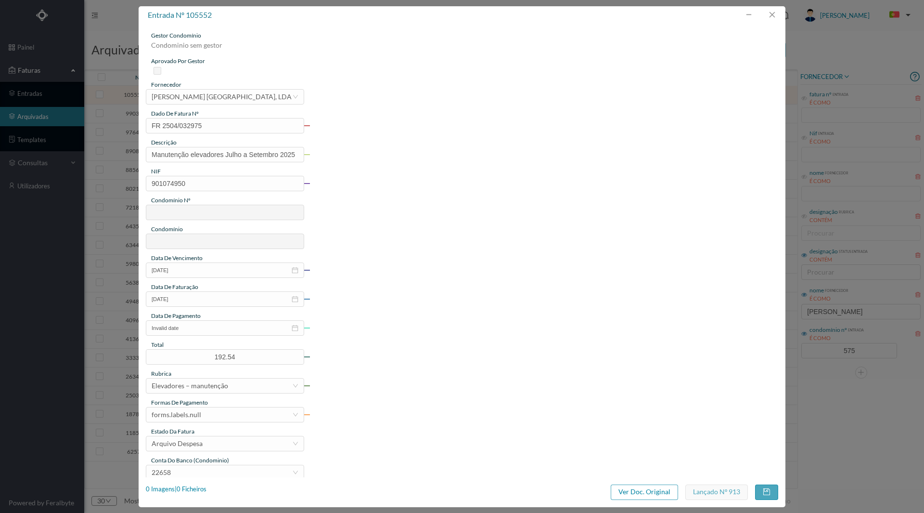
type input "575"
type input "ED. [STREET_ADDRESS][PERSON_NAME][PERSON_NAME]"
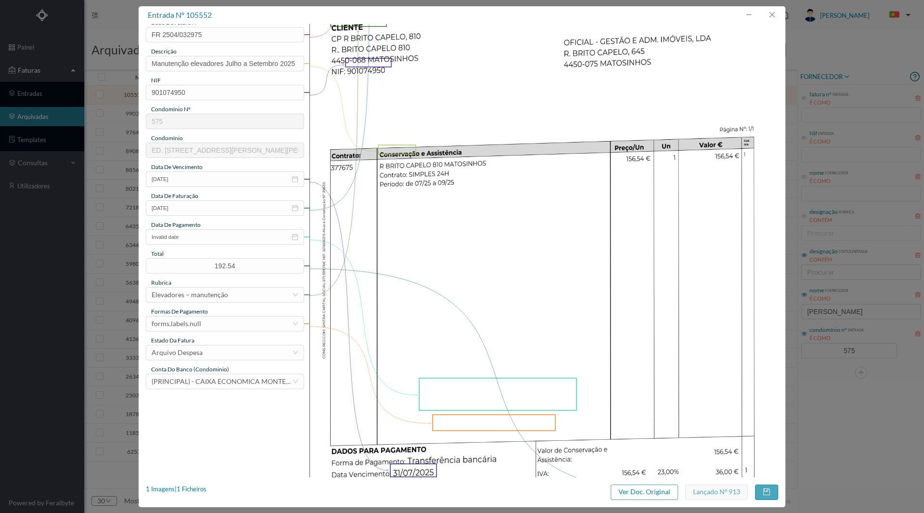
scroll to position [221, 0]
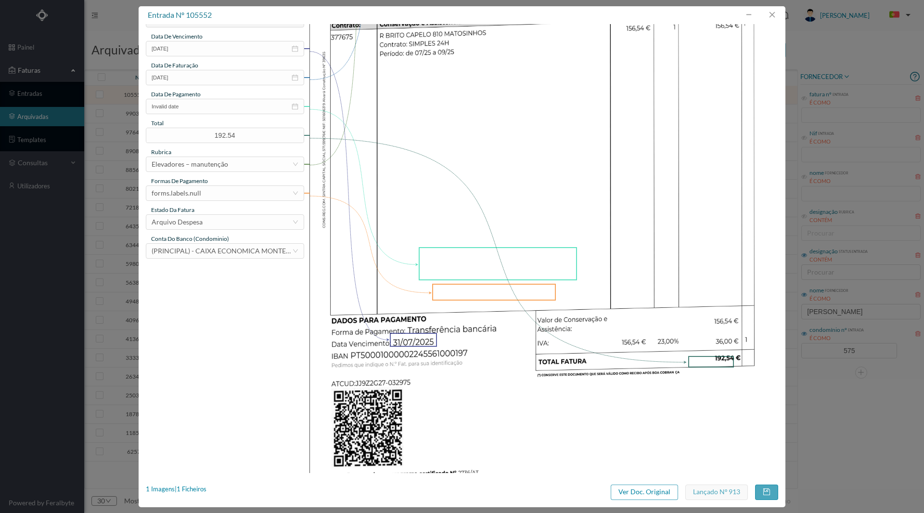
click at [420, 172] on img at bounding box center [543, 141] width 469 height 663
click at [770, 13] on button "button" at bounding box center [771, 14] width 23 height 15
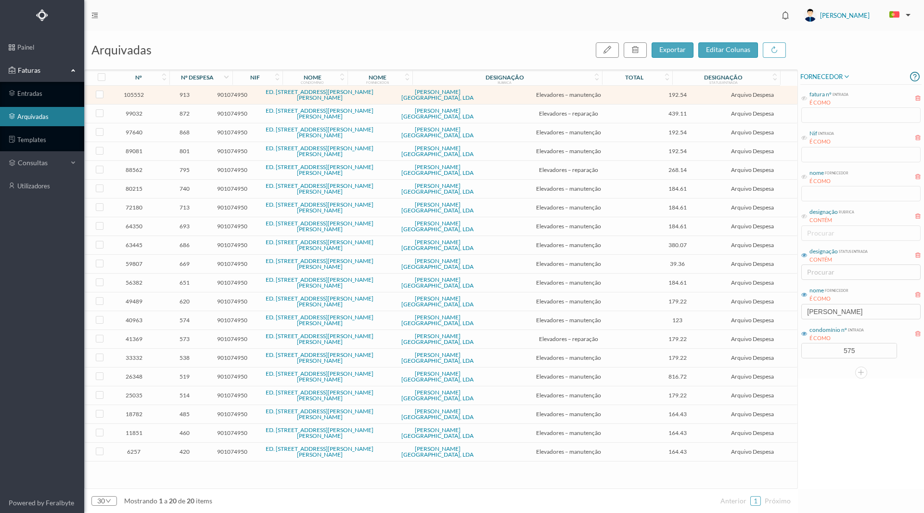
click at [547, 23] on header "[PERSON_NAME]" at bounding box center [504, 15] width 840 height 31
